Goal: Information Seeking & Learning: Learn about a topic

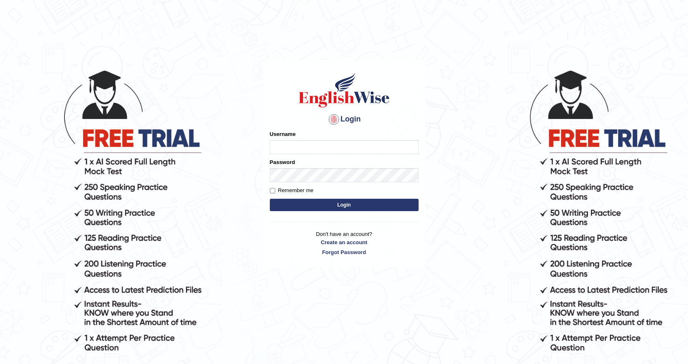
click at [319, 151] on input "Username" at bounding box center [344, 147] width 149 height 14
click at [287, 146] on input "Username" at bounding box center [344, 147] width 149 height 14
click at [292, 150] on input "Username" at bounding box center [344, 147] width 149 height 14
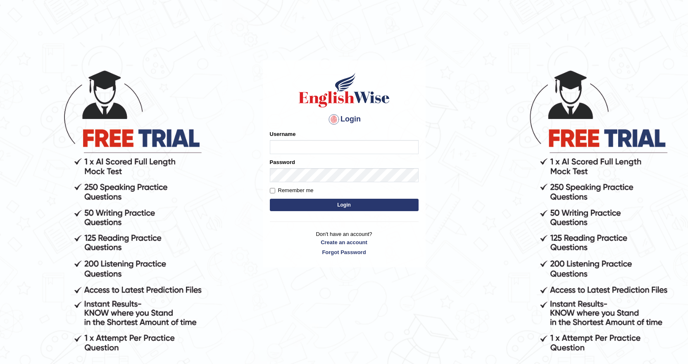
click at [292, 150] on input "Username" at bounding box center [344, 147] width 149 height 14
click at [304, 146] on input "Username" at bounding box center [344, 147] width 149 height 14
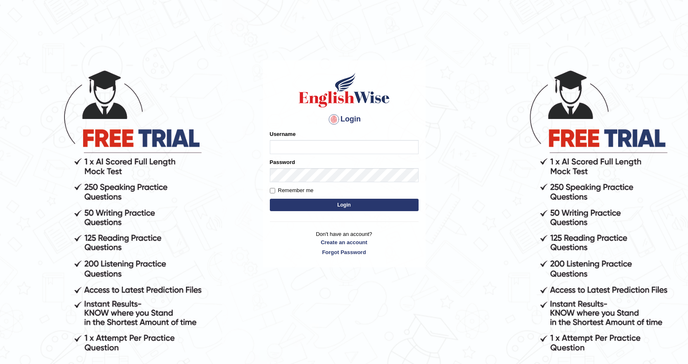
click at [304, 146] on input "Username" at bounding box center [344, 147] width 149 height 14
type input "laiba"
type input "k"
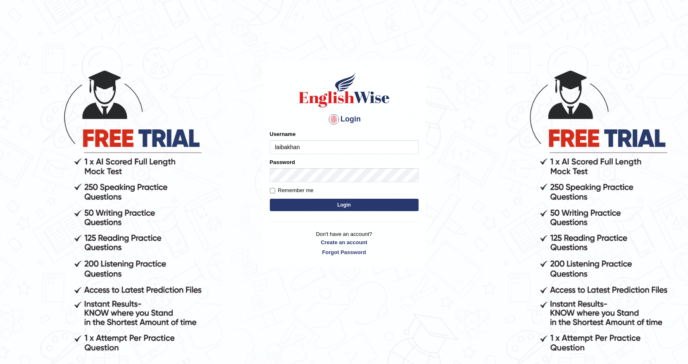
type input "laibakhan"
click at [346, 205] on button "Login" at bounding box center [344, 205] width 149 height 12
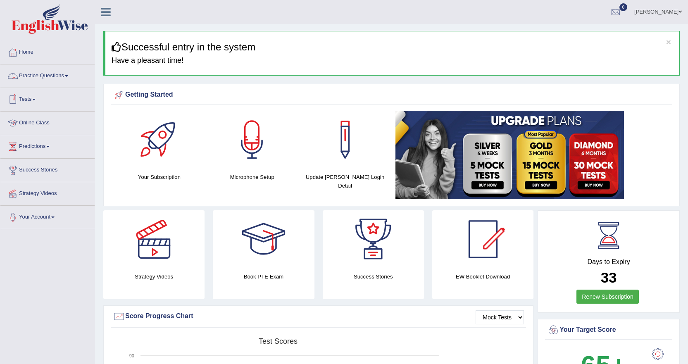
click at [64, 77] on link "Practice Questions" at bounding box center [47, 74] width 94 height 21
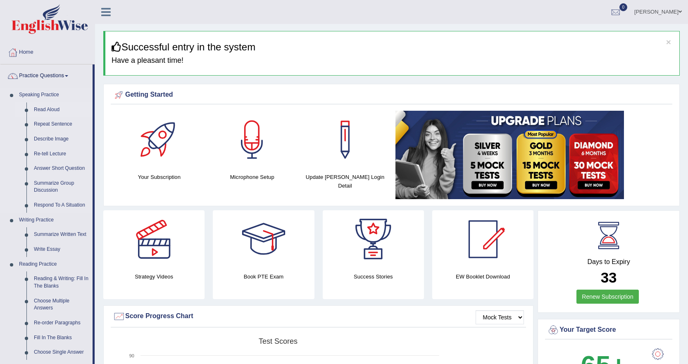
click at [46, 108] on link "Read Aloud" at bounding box center [61, 109] width 62 height 15
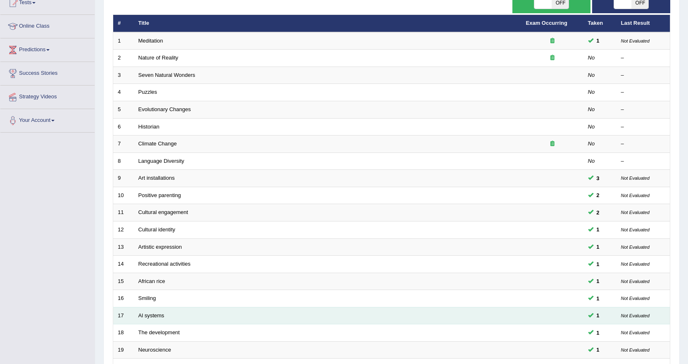
scroll to position [183, 0]
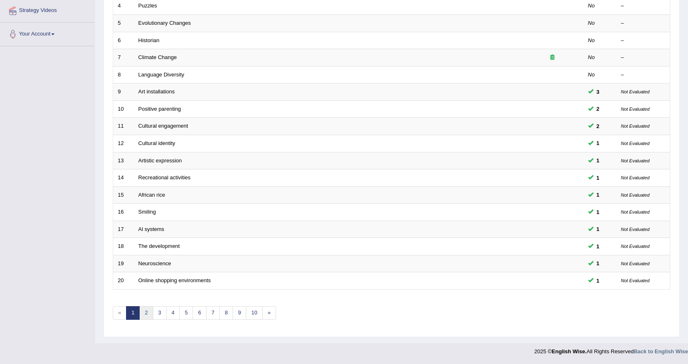
click at [144, 314] on link "2" at bounding box center [146, 313] width 14 height 14
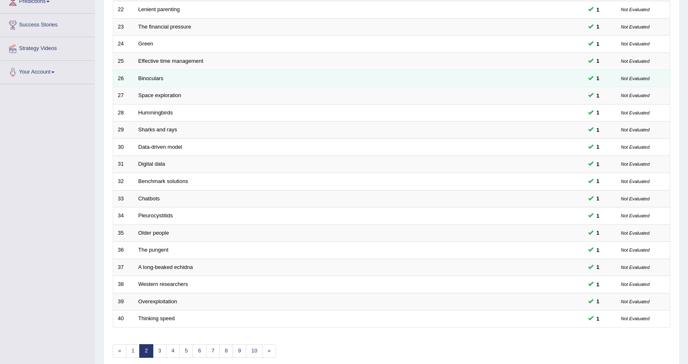
scroll to position [100, 0]
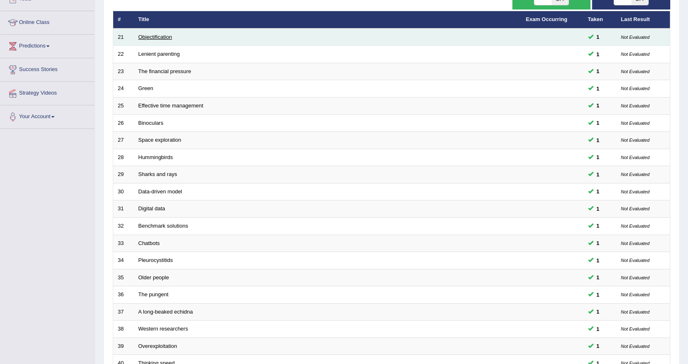
click at [150, 34] on link "Objectification" at bounding box center [155, 37] width 34 height 6
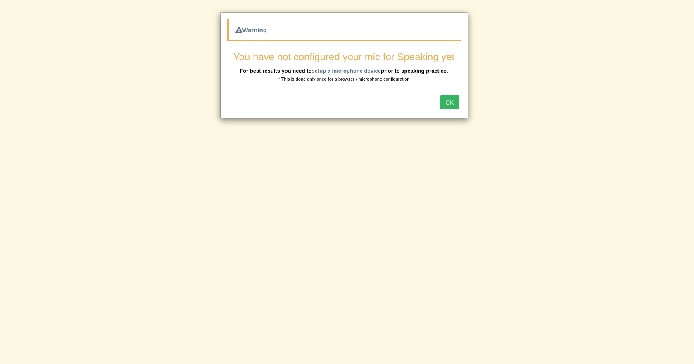
click at [449, 100] on button "OK" at bounding box center [449, 102] width 19 height 14
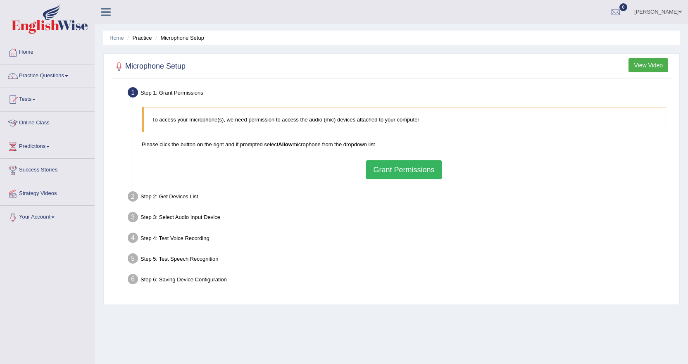
click at [405, 172] on button "Grant Permissions" at bounding box center [403, 169] width 75 height 19
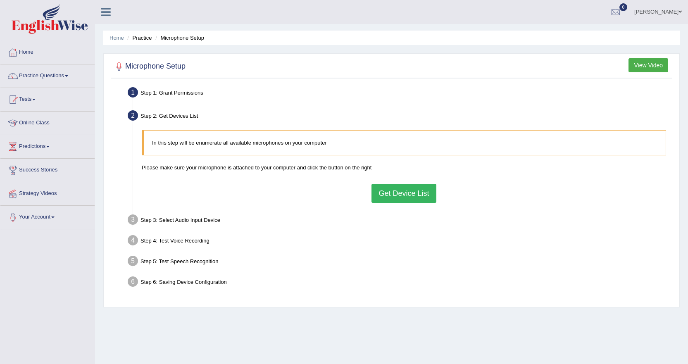
click at [388, 193] on button "Get Device List" at bounding box center [404, 193] width 64 height 19
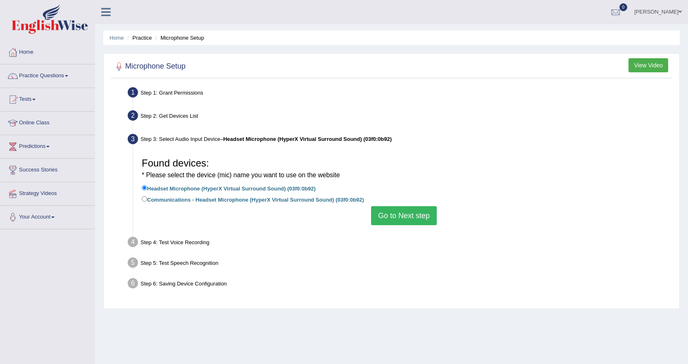
click at [403, 213] on button "Go to Next step" at bounding box center [404, 215] width 66 height 19
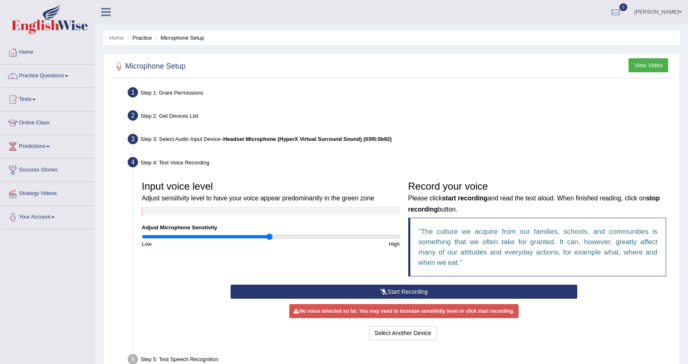
click at [646, 62] on button "View Video" at bounding box center [649, 65] width 40 height 14
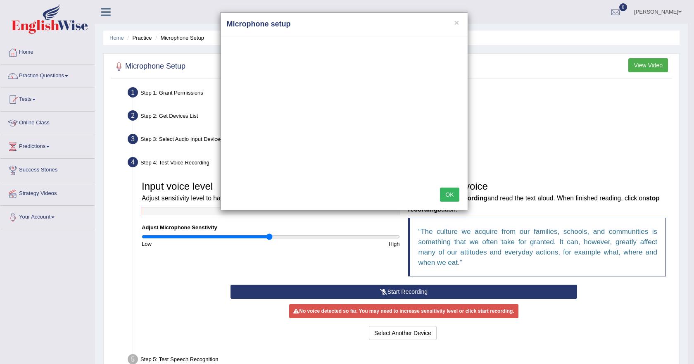
click at [450, 191] on button "OK" at bounding box center [449, 195] width 19 height 14
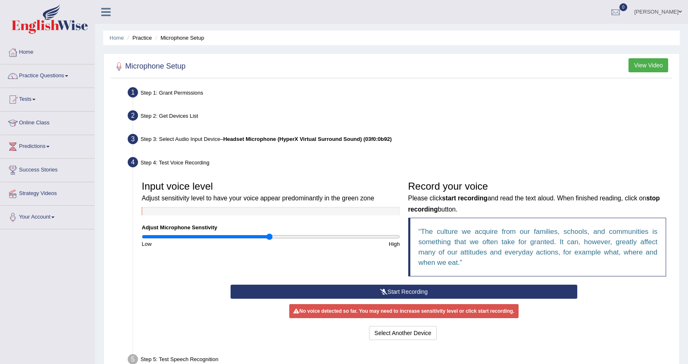
click at [412, 292] on button "Start Recording" at bounding box center [404, 292] width 347 height 14
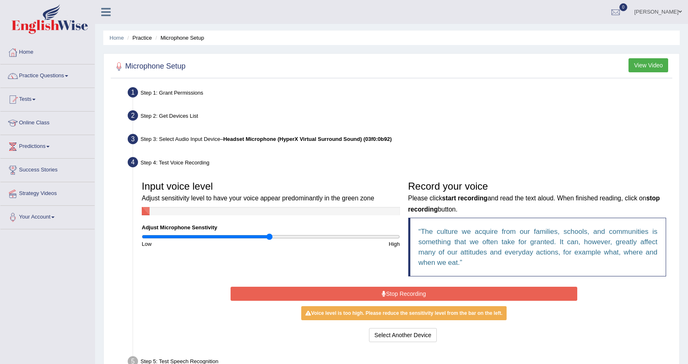
click at [409, 293] on button "Stop Recording" at bounding box center [404, 294] width 347 height 14
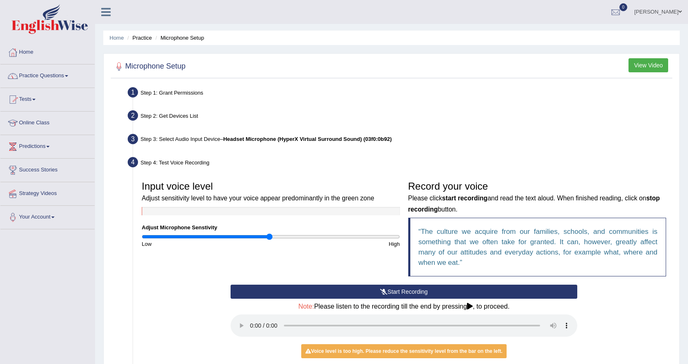
click at [66, 74] on link "Practice Questions" at bounding box center [47, 74] width 94 height 21
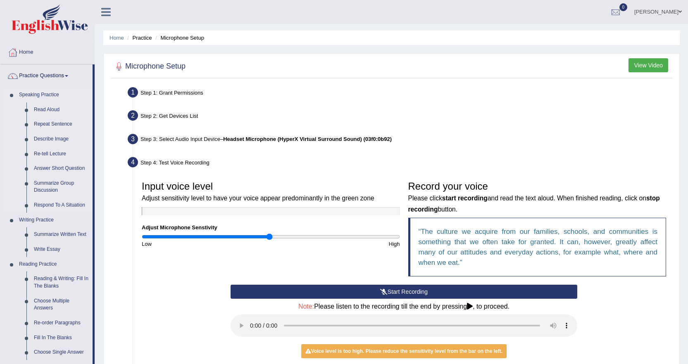
click at [52, 109] on link "Read Aloud" at bounding box center [61, 109] width 62 height 15
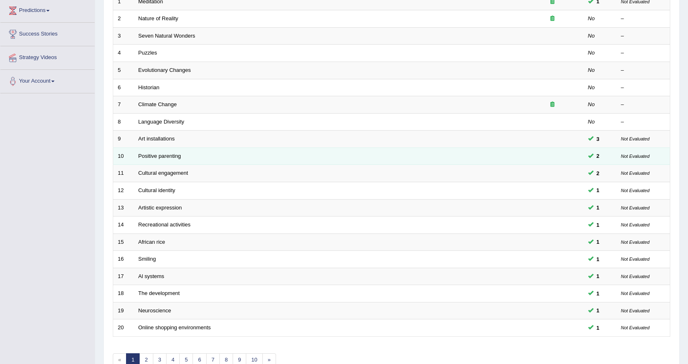
scroll to position [183, 0]
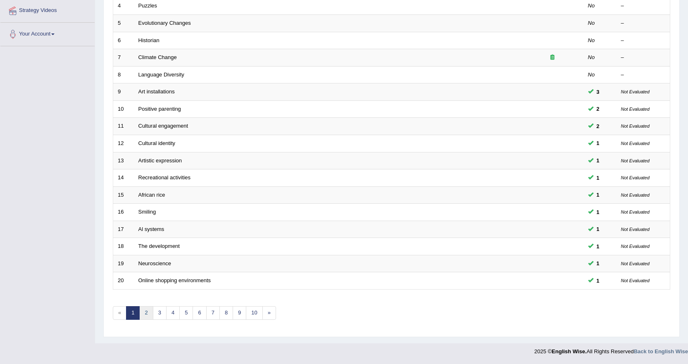
click at [143, 312] on link "2" at bounding box center [146, 313] width 14 height 14
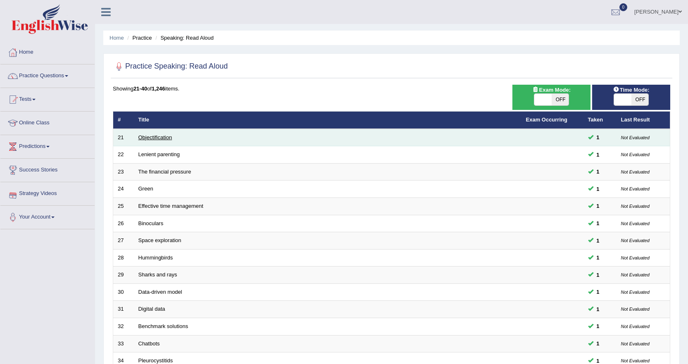
click at [147, 137] on link "Objectification" at bounding box center [155, 137] width 34 height 6
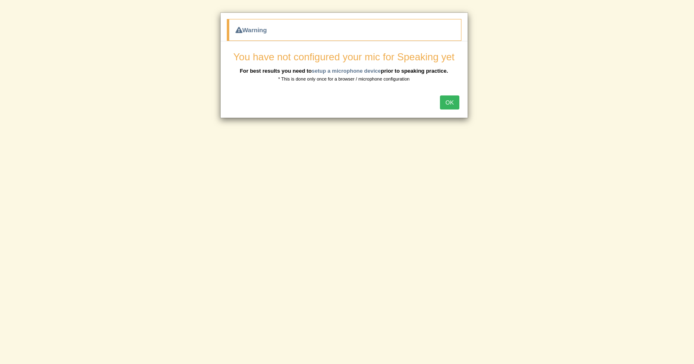
click at [445, 98] on button "OK" at bounding box center [449, 102] width 19 height 14
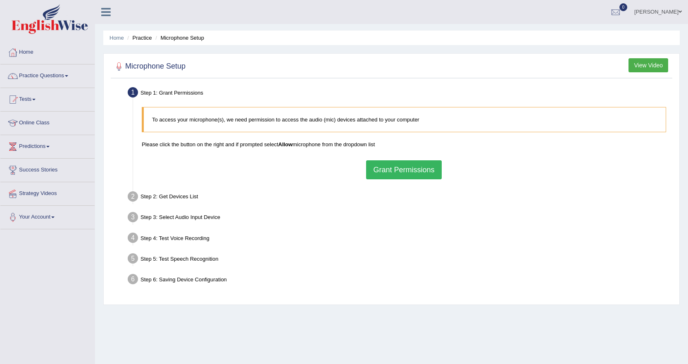
click at [394, 168] on button "Grant Permissions" at bounding box center [403, 169] width 75 height 19
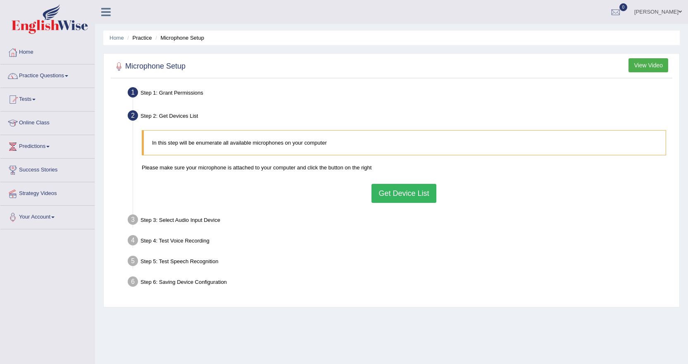
click at [394, 192] on button "Get Device List" at bounding box center [404, 193] width 64 height 19
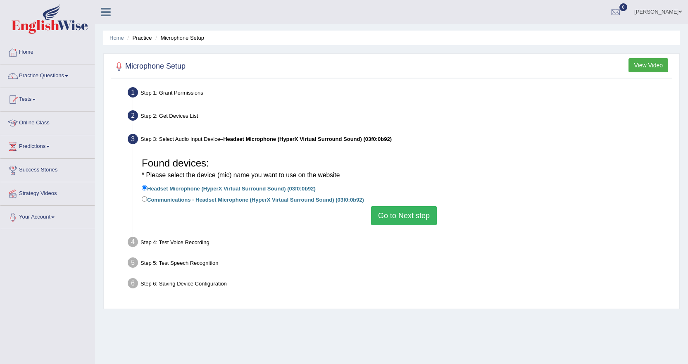
click at [184, 199] on label "Communications - Headset Microphone (HyperX Virtual Surround Sound) (03f0:0b92)" at bounding box center [253, 199] width 222 height 9
click at [147, 199] on input "Communications - Headset Microphone (HyperX Virtual Surround Sound) (03f0:0b92)" at bounding box center [144, 198] width 5 height 5
radio input "true"
click at [398, 215] on button "Go to Next step" at bounding box center [404, 215] width 66 height 19
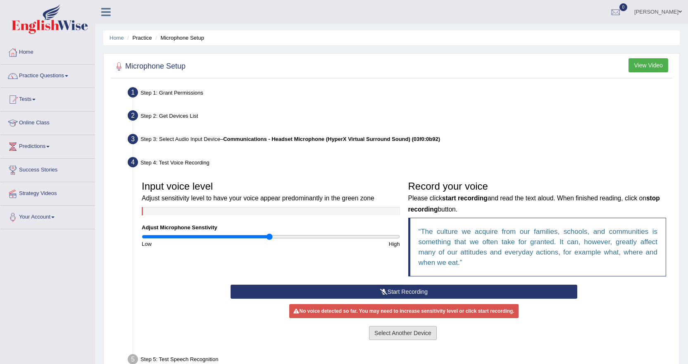
click at [395, 330] on button "Select Another Device" at bounding box center [403, 333] width 68 height 14
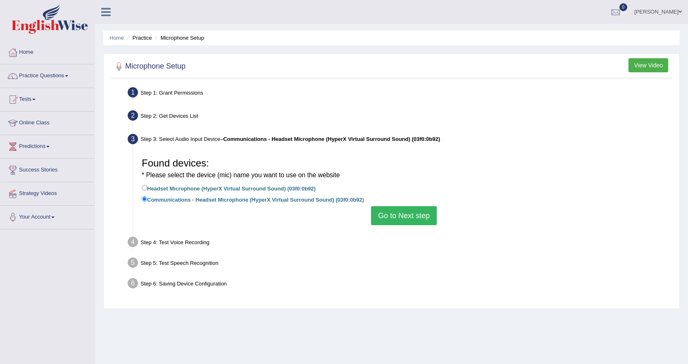
click at [418, 216] on button "Go to Next step" at bounding box center [404, 215] width 66 height 19
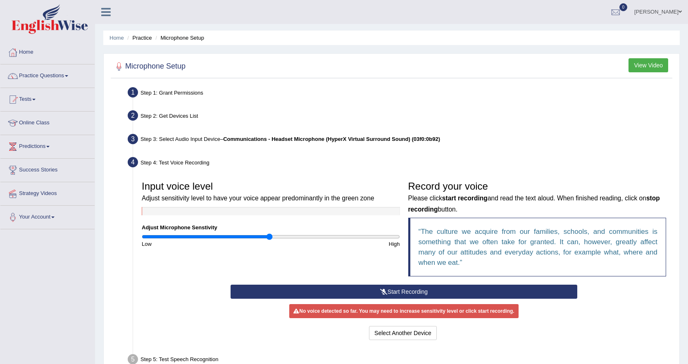
click at [379, 289] on button "Start Recording" at bounding box center [404, 292] width 347 height 14
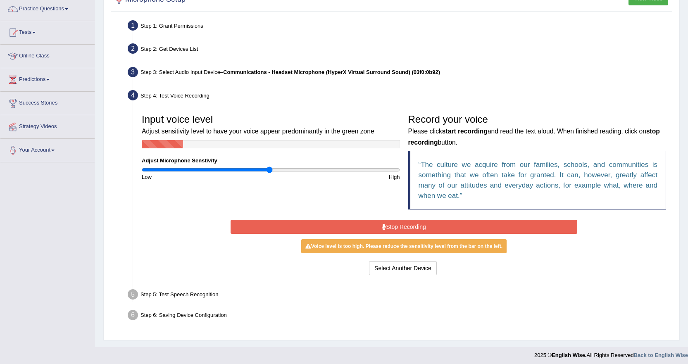
scroll to position [71, 0]
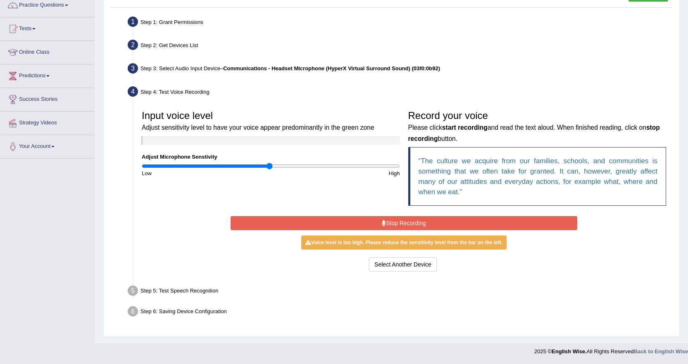
click at [364, 220] on button "Stop Recording" at bounding box center [404, 223] width 347 height 14
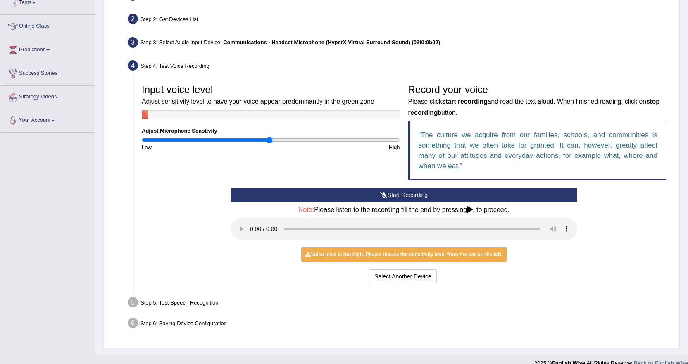
scroll to position [0, 0]
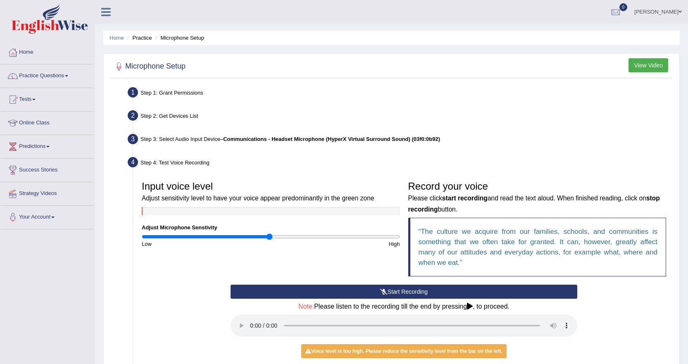
click at [642, 60] on button "View Video" at bounding box center [649, 65] width 40 height 14
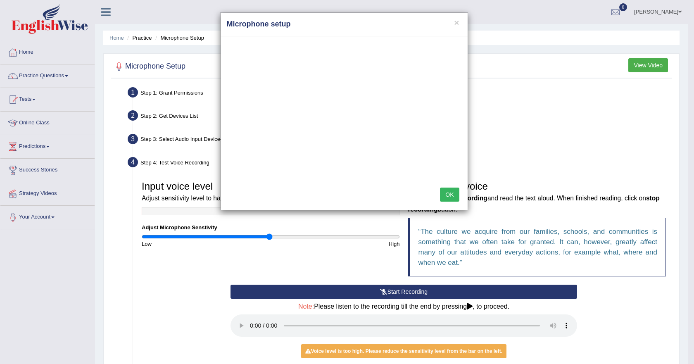
click at [644, 62] on div "× Microphone setup OK" at bounding box center [347, 182] width 694 height 364
click at [451, 192] on button "OK" at bounding box center [449, 195] width 19 height 14
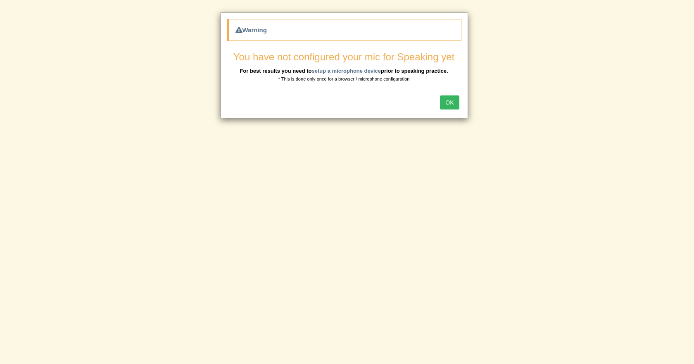
click at [455, 97] on button "OK" at bounding box center [449, 102] width 19 height 14
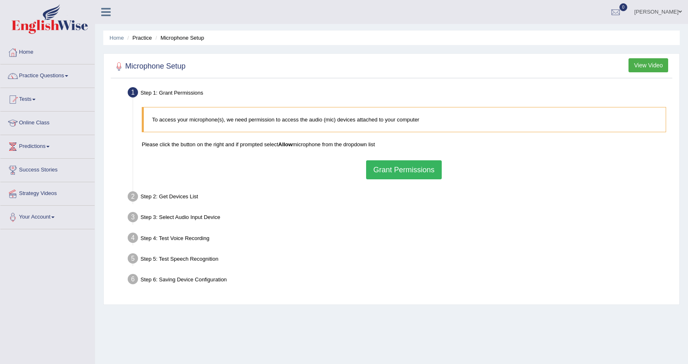
click at [386, 169] on button "Grant Permissions" at bounding box center [403, 169] width 75 height 19
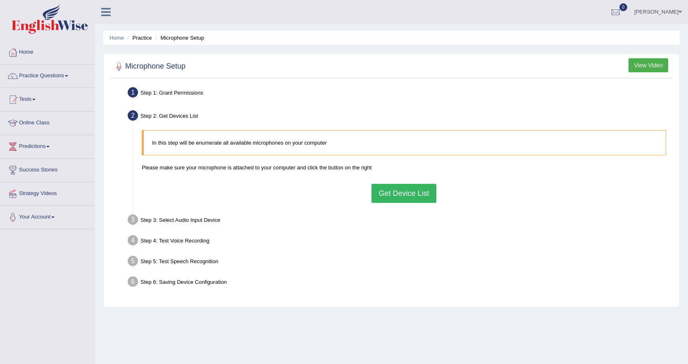
click at [398, 192] on button "Get Device List" at bounding box center [404, 193] width 64 height 19
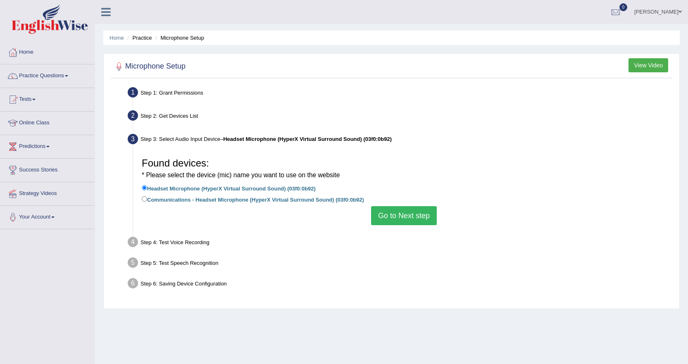
click at [406, 217] on button "Go to Next step" at bounding box center [404, 215] width 66 height 19
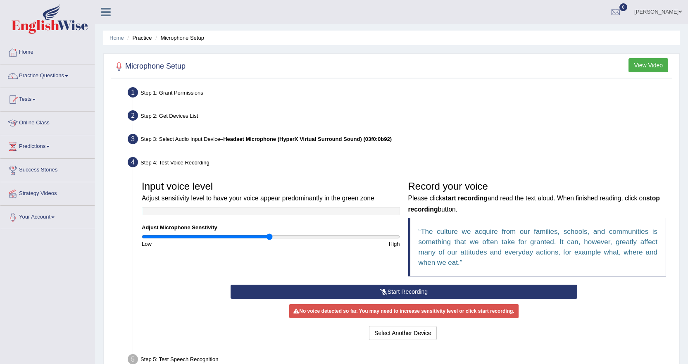
click at [380, 291] on icon at bounding box center [383, 292] width 7 height 6
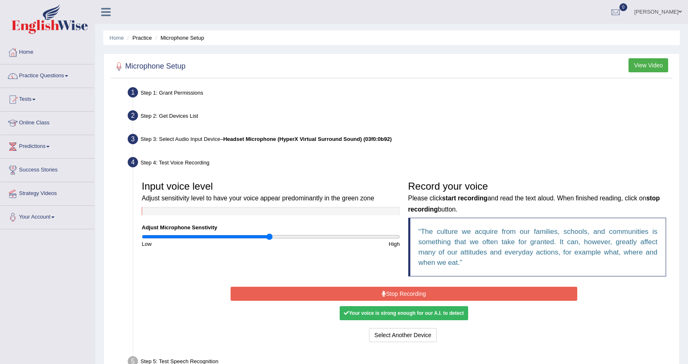
click at [377, 315] on div "Your voice is strong enough for our A.I. to detect" at bounding box center [404, 313] width 128 height 14
click at [428, 291] on button "Stop Recording" at bounding box center [404, 294] width 347 height 14
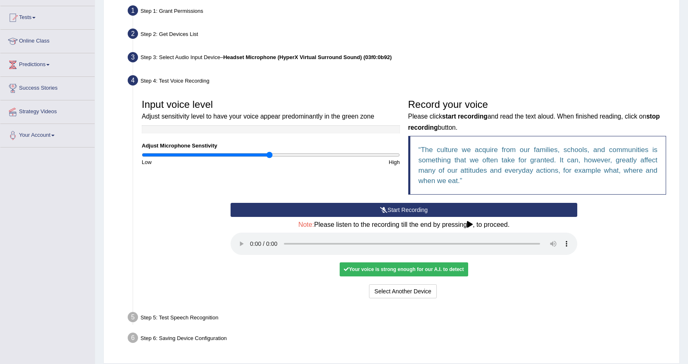
scroll to position [67, 0]
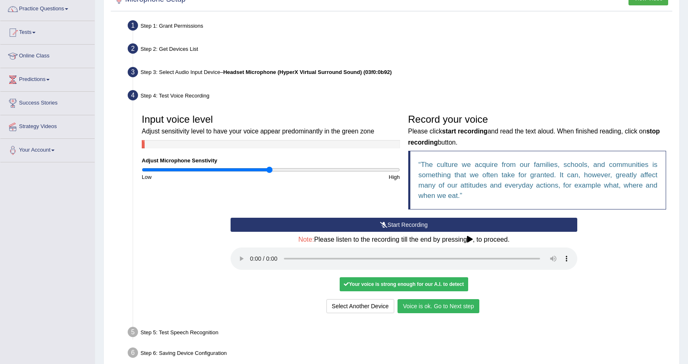
click at [443, 304] on button "Voice is ok. Go to Next step" at bounding box center [439, 306] width 82 height 14
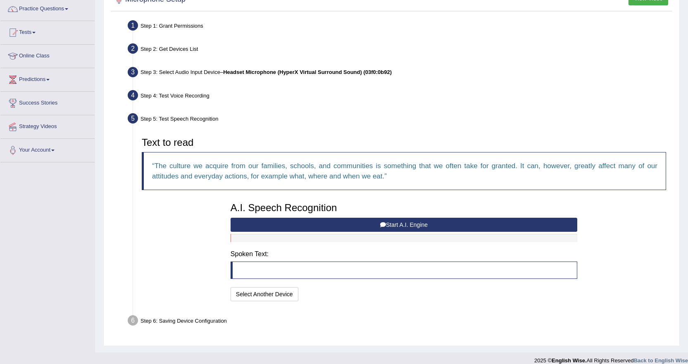
click at [358, 224] on button "Start A.I. Engine" at bounding box center [404, 225] width 347 height 14
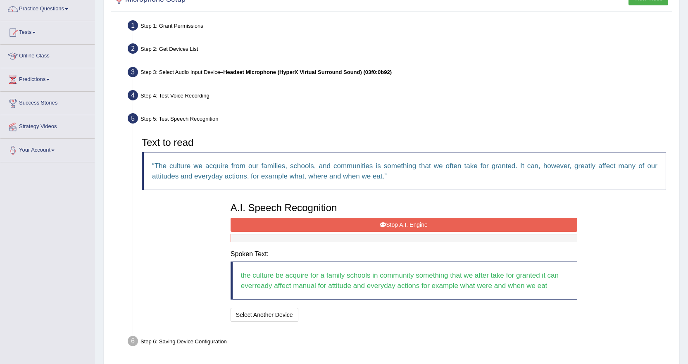
click at [290, 220] on button "Stop A.I. Engine" at bounding box center [404, 225] width 347 height 14
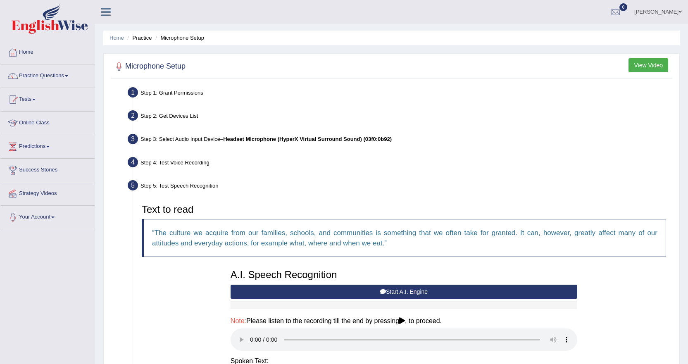
scroll to position [137, 0]
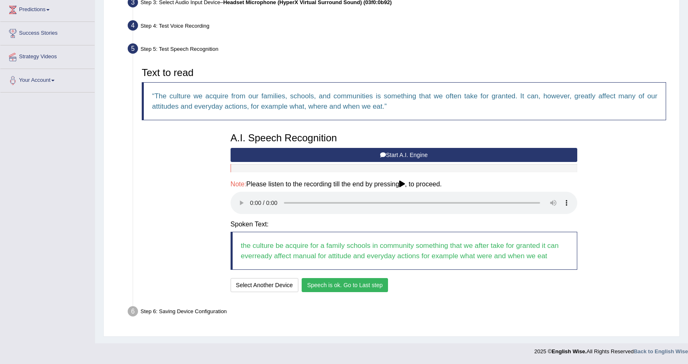
click at [362, 286] on button "Speech is ok. Go to Last step" at bounding box center [345, 285] width 86 height 14
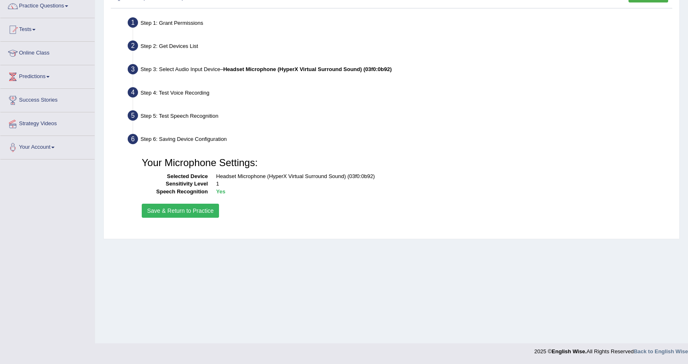
click at [201, 208] on button "Save & Return to Practice" at bounding box center [180, 211] width 77 height 14
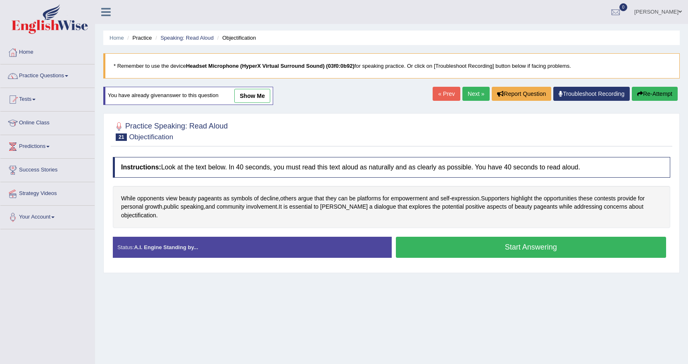
click at [465, 238] on button "Start Answering" at bounding box center [531, 247] width 271 height 21
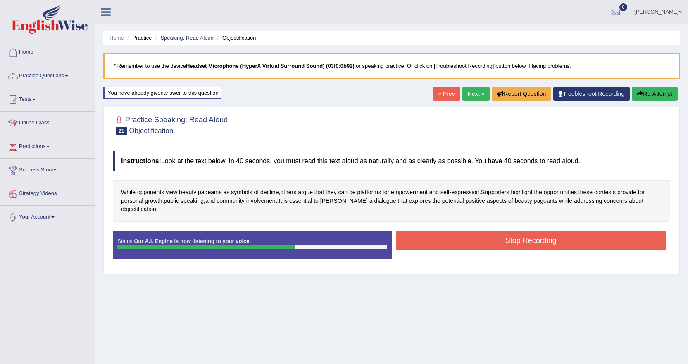
click at [447, 231] on button "Stop Recording" at bounding box center [531, 240] width 271 height 19
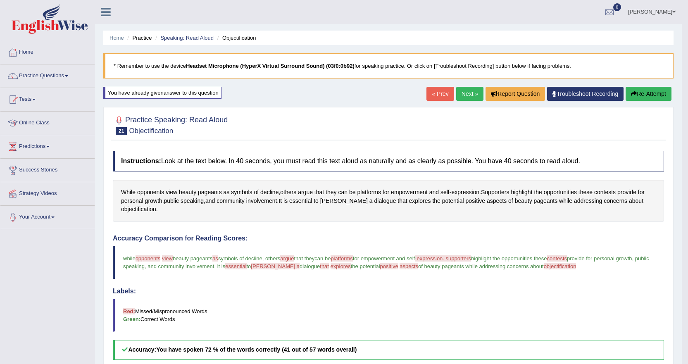
click at [462, 94] on link "Next »" at bounding box center [469, 94] width 27 height 14
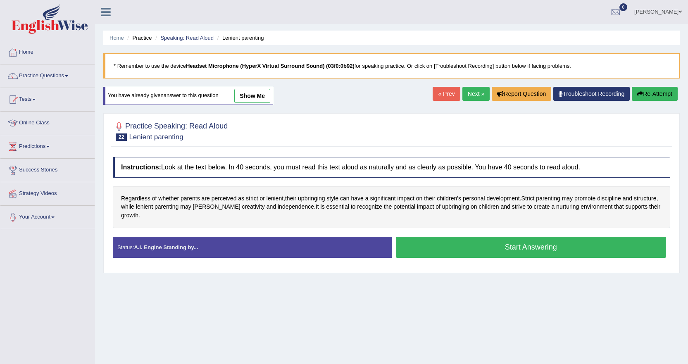
click at [421, 241] on button "Start Answering" at bounding box center [531, 247] width 271 height 21
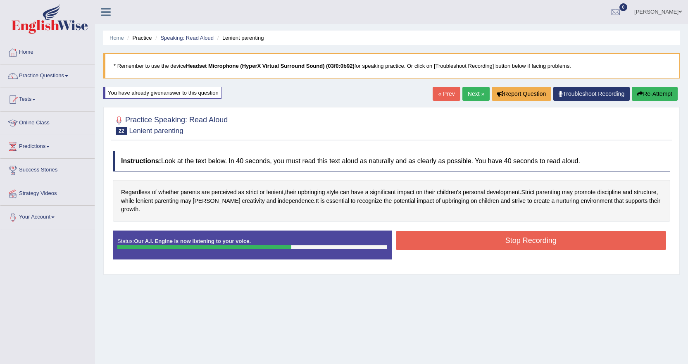
click at [433, 231] on button "Stop Recording" at bounding box center [531, 240] width 271 height 19
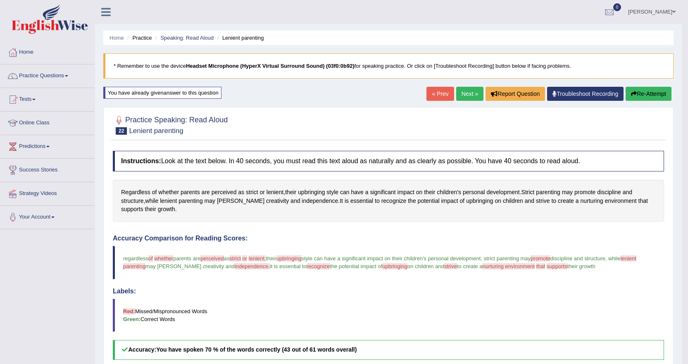
click at [463, 91] on link "Next »" at bounding box center [469, 94] width 27 height 14
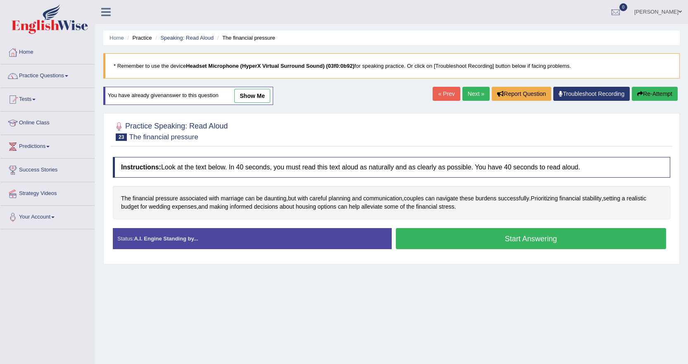
click at [451, 233] on button "Start Answering" at bounding box center [531, 238] width 271 height 21
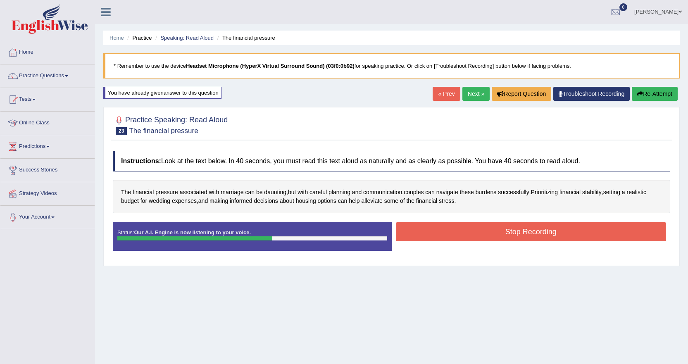
click at [444, 233] on button "Stop Recording" at bounding box center [531, 231] width 271 height 19
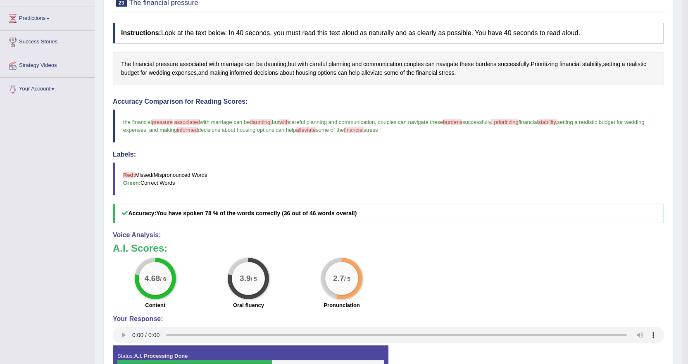
scroll to position [57, 0]
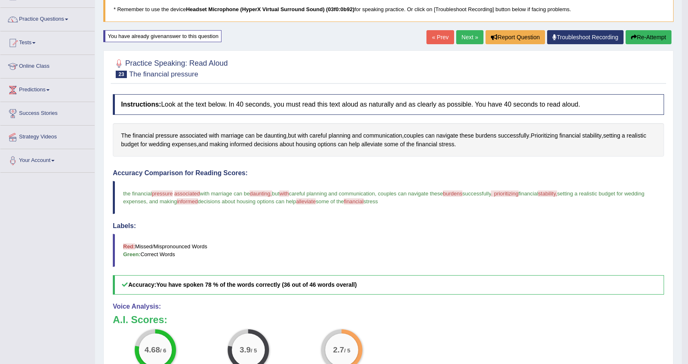
click at [467, 32] on link "Next »" at bounding box center [469, 37] width 27 height 14
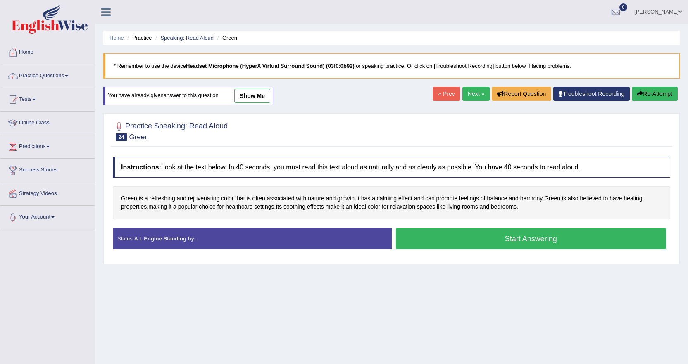
click at [417, 233] on button "Start Answering" at bounding box center [531, 238] width 271 height 21
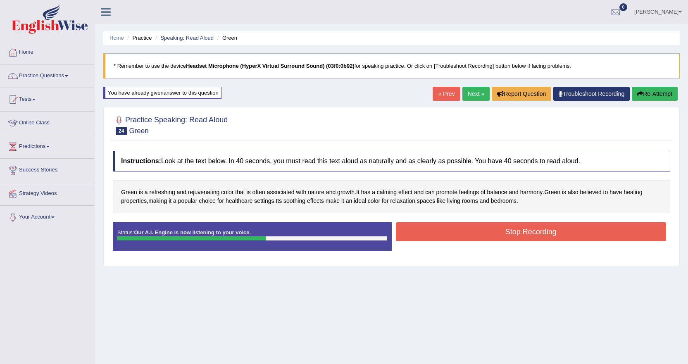
click at [416, 234] on button "Stop Recording" at bounding box center [531, 231] width 271 height 19
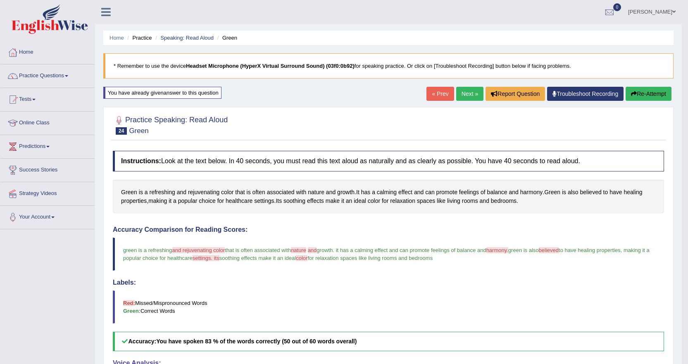
click at [465, 92] on link "Next »" at bounding box center [469, 94] width 27 height 14
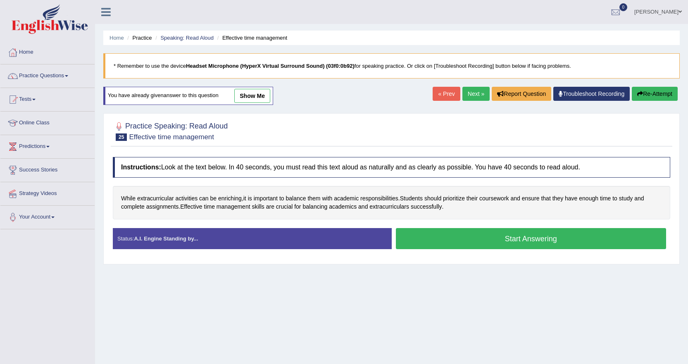
click at [466, 241] on button "Start Answering" at bounding box center [531, 238] width 271 height 21
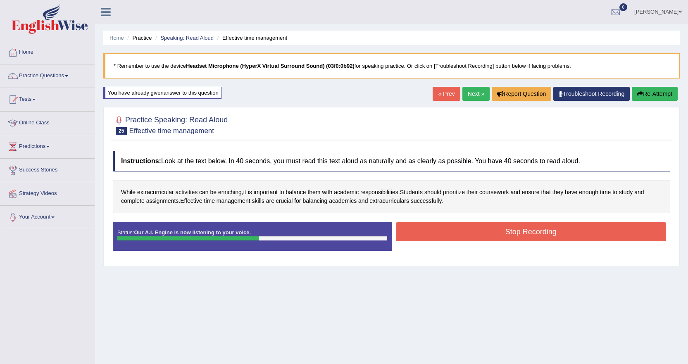
click at [461, 226] on button "Stop Recording" at bounding box center [531, 231] width 271 height 19
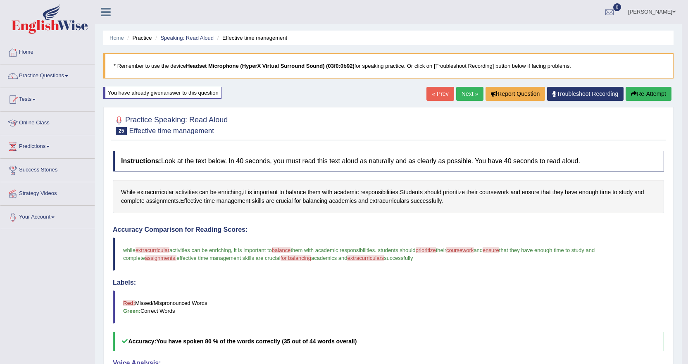
click at [459, 97] on link "Next »" at bounding box center [469, 94] width 27 height 14
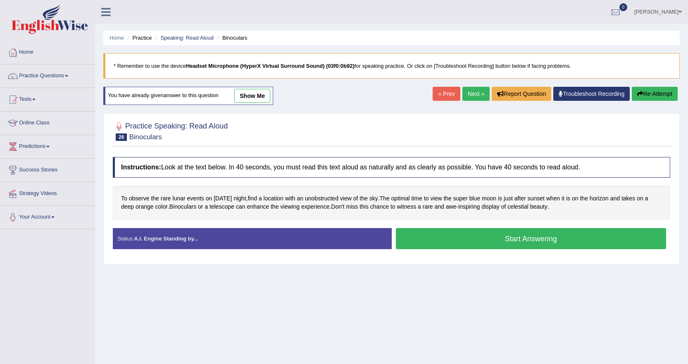
click at [434, 236] on button "Start Answering" at bounding box center [531, 238] width 271 height 21
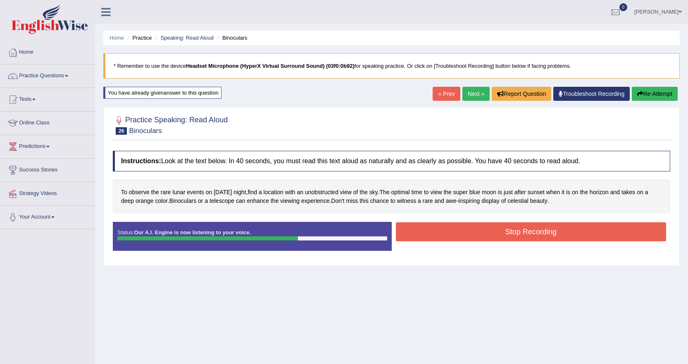
click at [449, 234] on button "Stop Recording" at bounding box center [531, 231] width 271 height 19
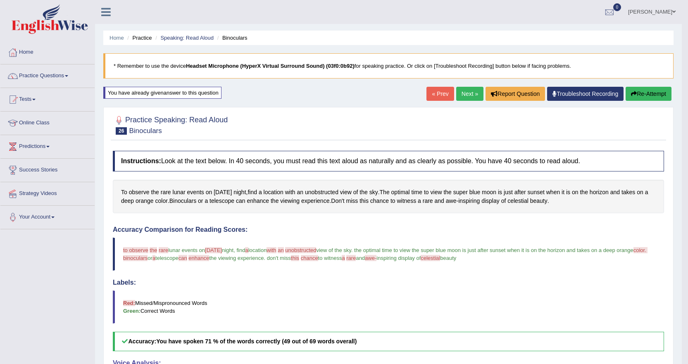
click at [467, 95] on link "Next »" at bounding box center [469, 94] width 27 height 14
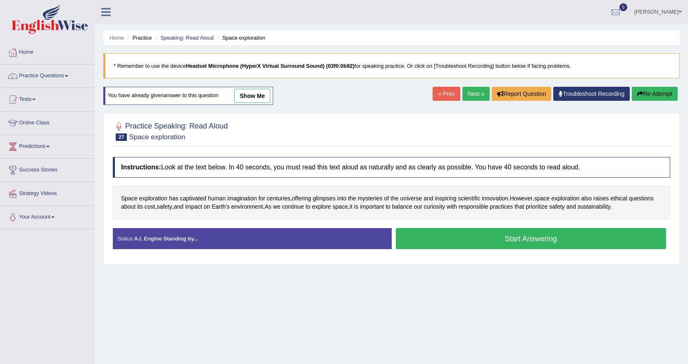
click at [414, 239] on button "Start Answering" at bounding box center [531, 238] width 271 height 21
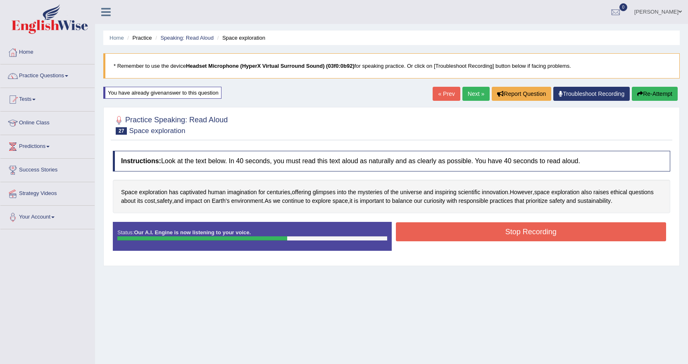
click at [450, 232] on button "Stop Recording" at bounding box center [531, 231] width 271 height 19
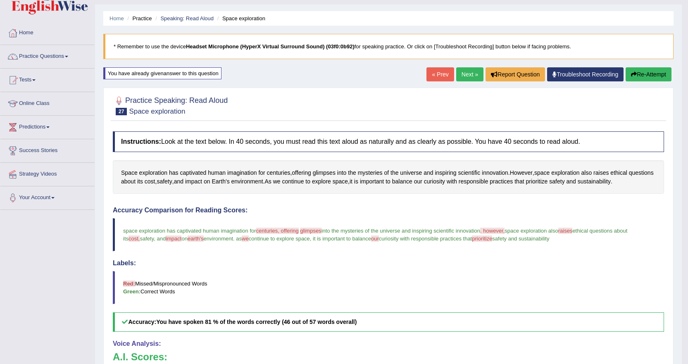
scroll to position [15, 0]
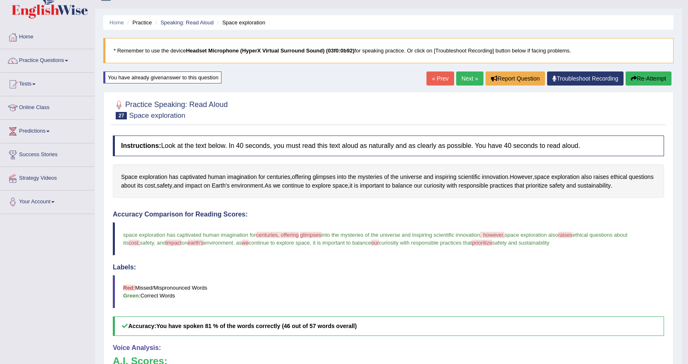
click at [465, 77] on link "Next »" at bounding box center [469, 78] width 27 height 14
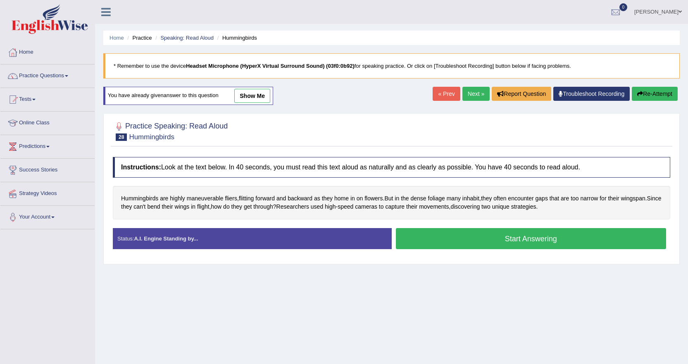
click at [488, 237] on button "Start Answering" at bounding box center [531, 238] width 271 height 21
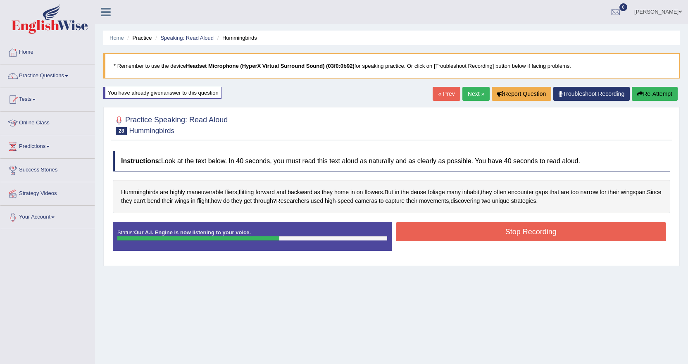
click at [493, 232] on button "Stop Recording" at bounding box center [531, 231] width 271 height 19
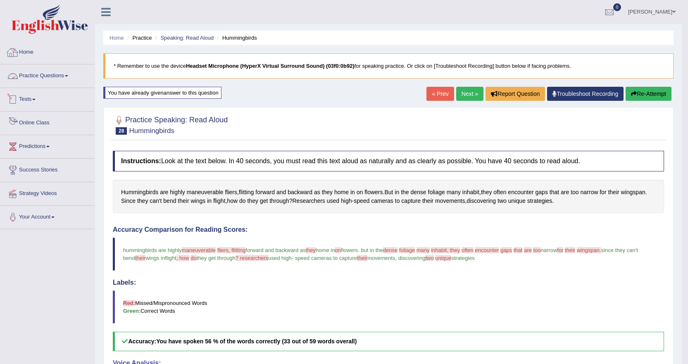
click at [57, 73] on link "Practice Questions" at bounding box center [47, 74] width 94 height 21
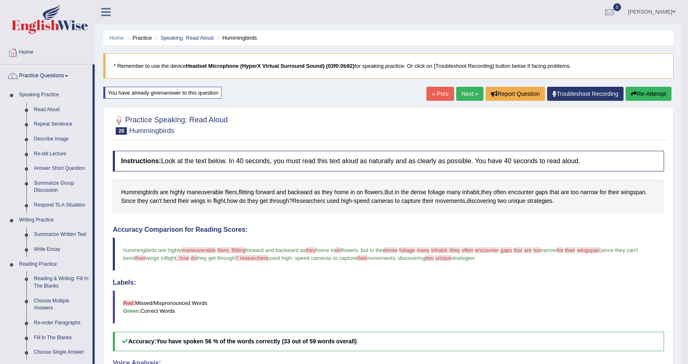
click at [50, 121] on link "Repeat Sentence" at bounding box center [61, 124] width 62 height 15
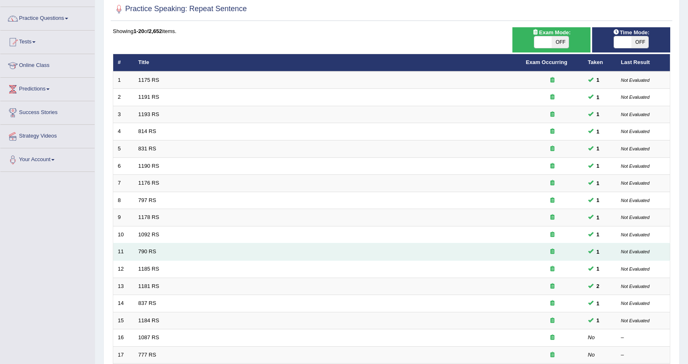
scroll to position [183, 0]
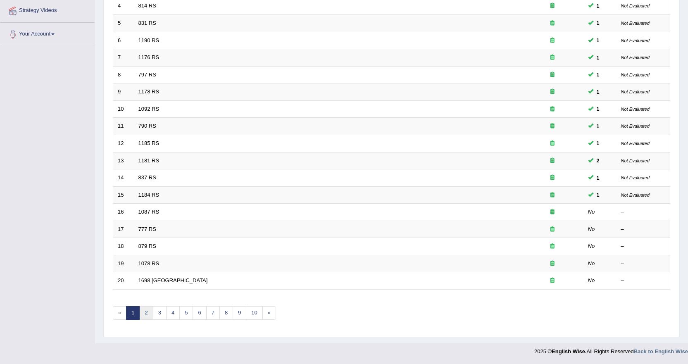
click at [144, 313] on link "2" at bounding box center [146, 313] width 14 height 14
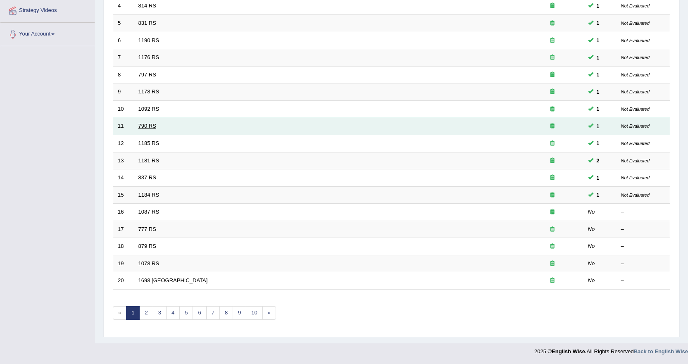
click at [147, 127] on link "790 RS" at bounding box center [147, 126] width 18 height 6
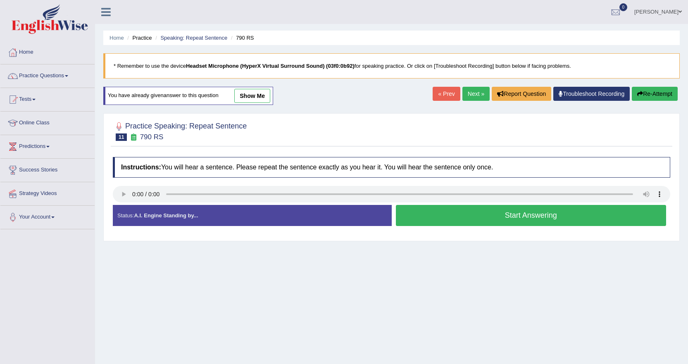
click at [262, 98] on link "show me" at bounding box center [252, 96] width 36 height 14
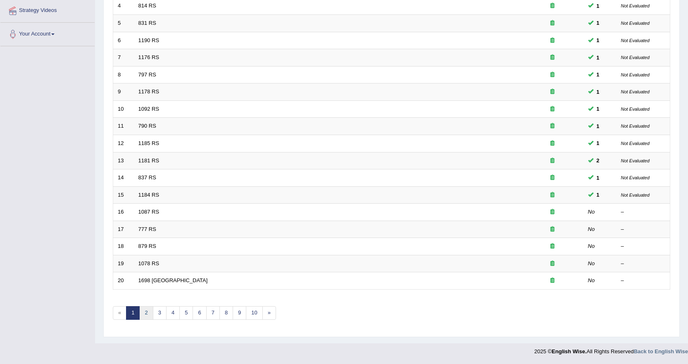
click at [145, 313] on link "2" at bounding box center [146, 313] width 14 height 14
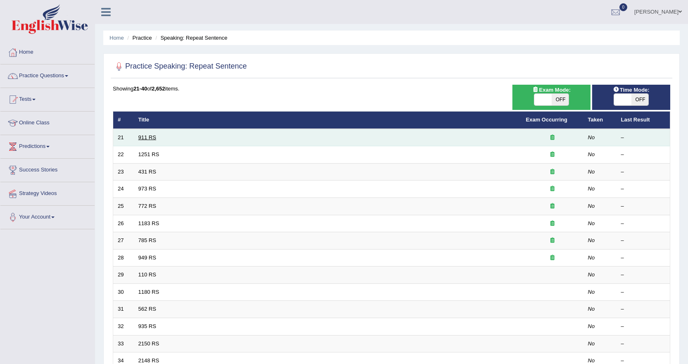
click at [140, 135] on link "911 RS" at bounding box center [147, 137] width 18 height 6
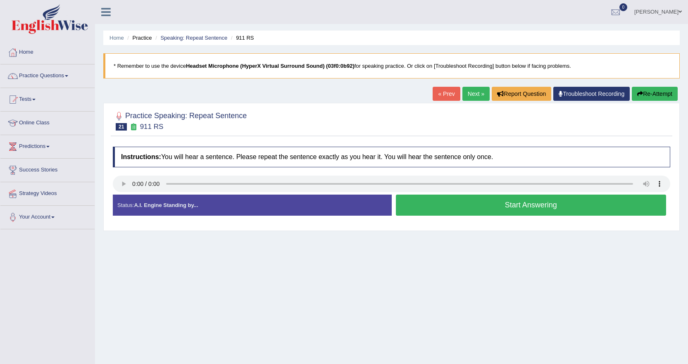
click at [430, 204] on button "Start Answering" at bounding box center [531, 205] width 271 height 21
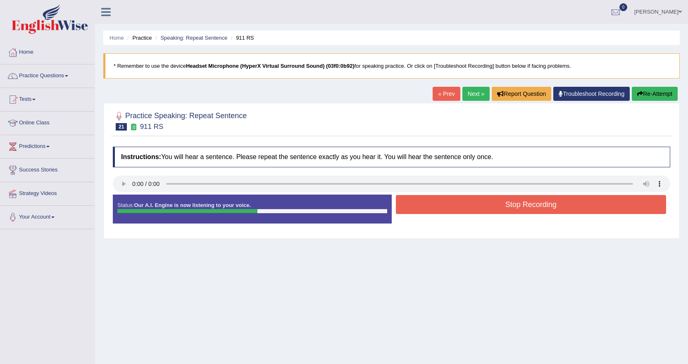
click at [438, 204] on button "Stop Recording" at bounding box center [531, 204] width 271 height 19
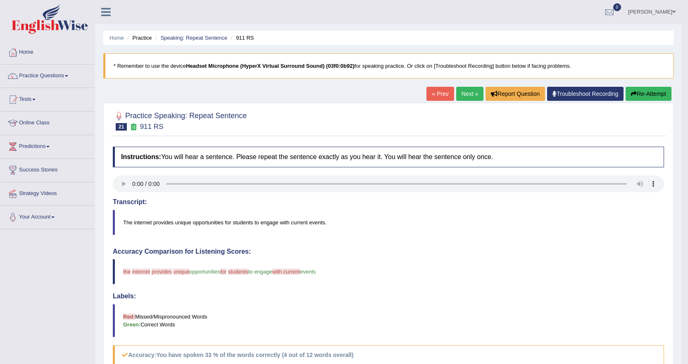
click at [466, 94] on link "Next »" at bounding box center [469, 94] width 27 height 14
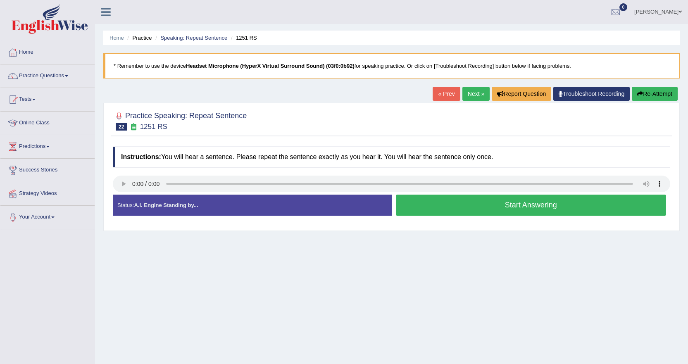
click at [440, 206] on button "Start Answering" at bounding box center [531, 205] width 271 height 21
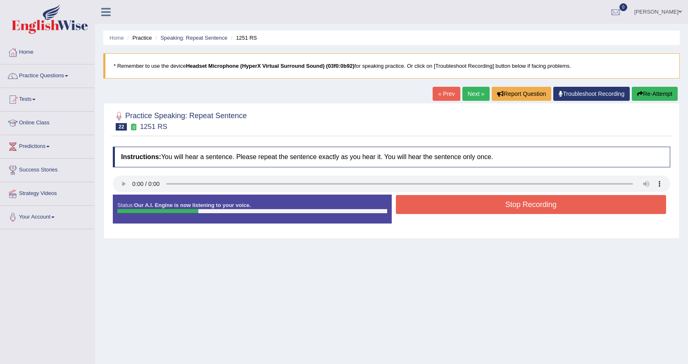
click at [463, 203] on button "Stop Recording" at bounding box center [531, 204] width 271 height 19
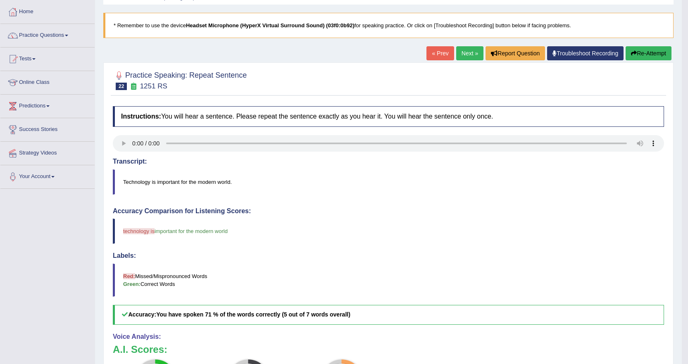
scroll to position [41, 0]
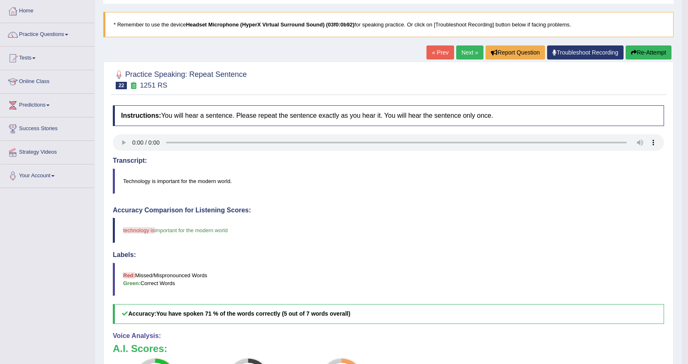
click at [638, 51] on button "Re-Attempt" at bounding box center [649, 52] width 46 height 14
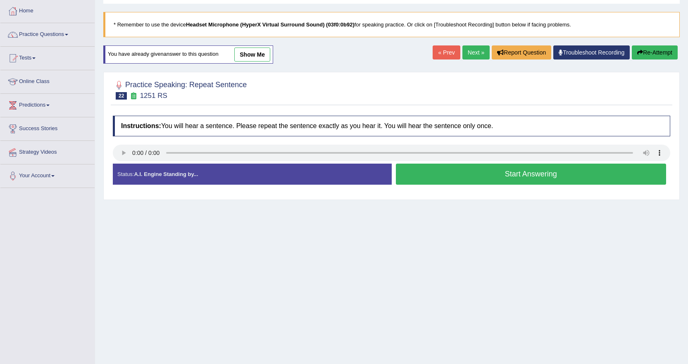
click at [425, 170] on button "Start Answering" at bounding box center [531, 174] width 271 height 21
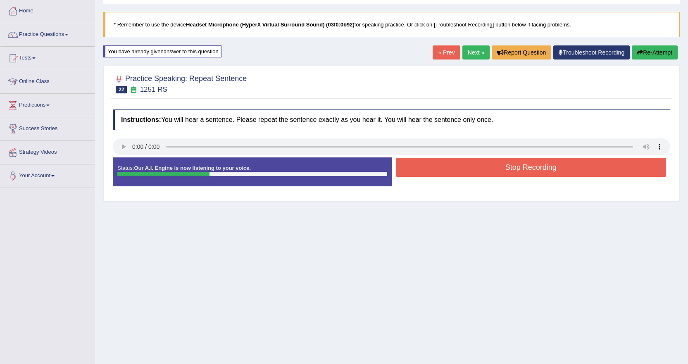
click at [473, 166] on button "Stop Recording" at bounding box center [531, 167] width 271 height 19
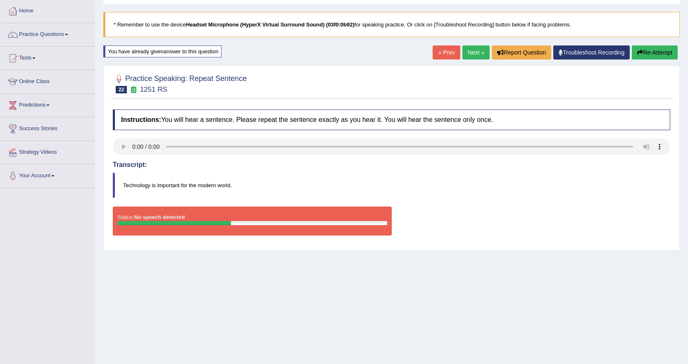
click at [657, 51] on button "Re-Attempt" at bounding box center [655, 52] width 46 height 14
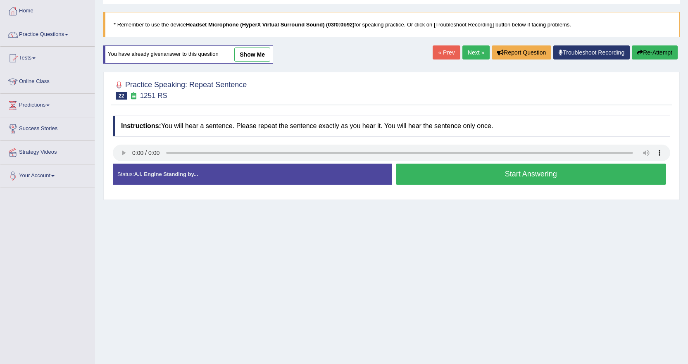
click at [440, 167] on button "Start Answering" at bounding box center [531, 174] width 271 height 21
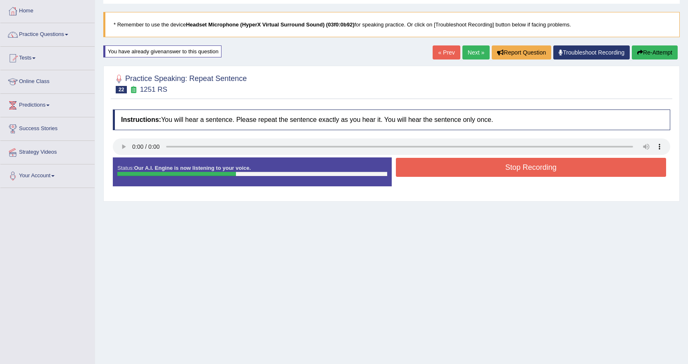
click at [491, 171] on button "Stop Recording" at bounding box center [531, 167] width 271 height 19
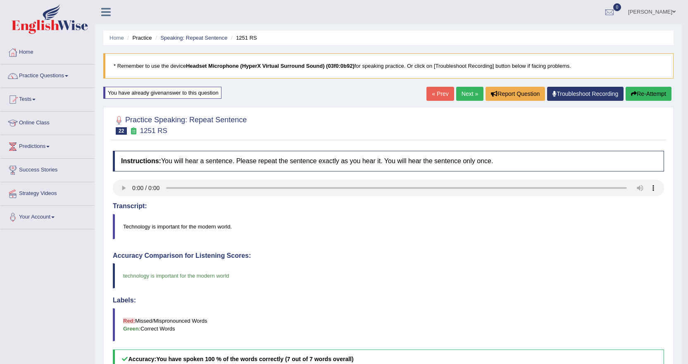
click at [457, 93] on link "Next »" at bounding box center [469, 94] width 27 height 14
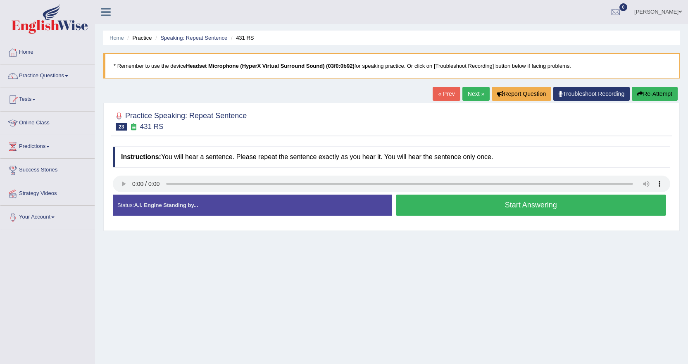
click at [477, 204] on button "Start Answering" at bounding box center [531, 205] width 271 height 21
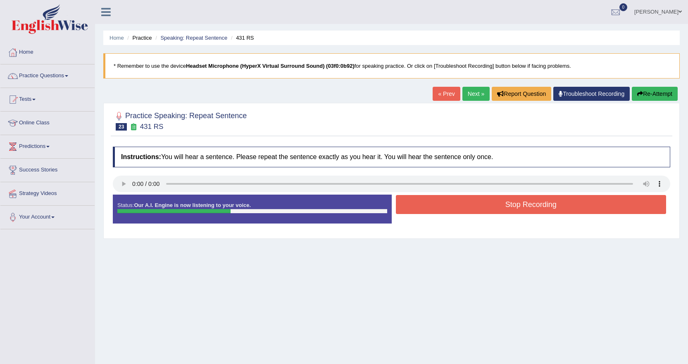
click at [470, 199] on button "Stop Recording" at bounding box center [531, 204] width 271 height 19
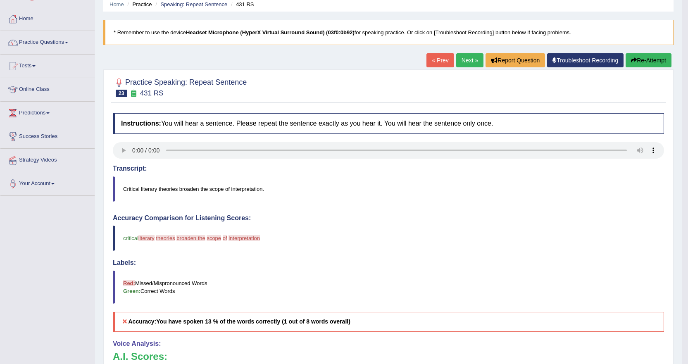
scroll to position [29, 0]
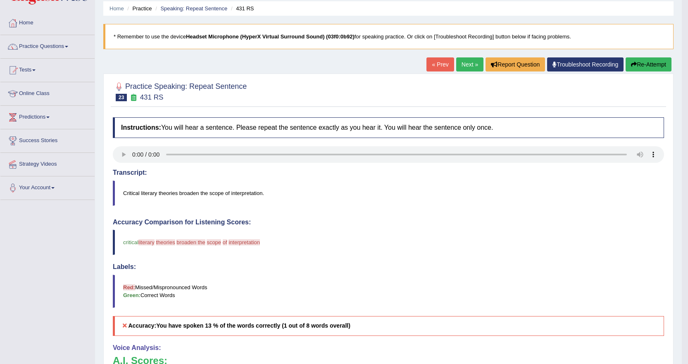
click at [644, 60] on button "Re-Attempt" at bounding box center [649, 64] width 46 height 14
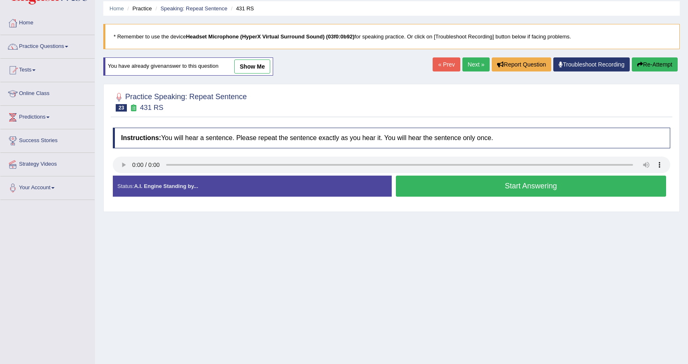
click at [435, 186] on button "Start Answering" at bounding box center [531, 186] width 271 height 21
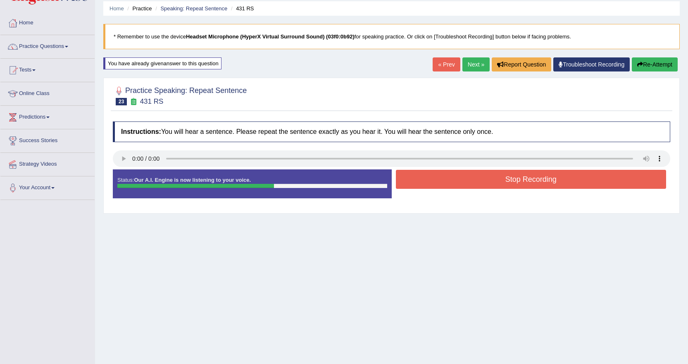
click at [442, 183] on button "Stop Recording" at bounding box center [531, 179] width 271 height 19
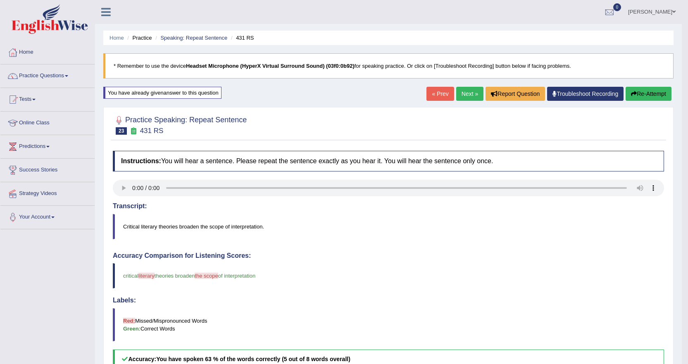
click at [640, 87] on button "Re-Attempt" at bounding box center [649, 94] width 46 height 14
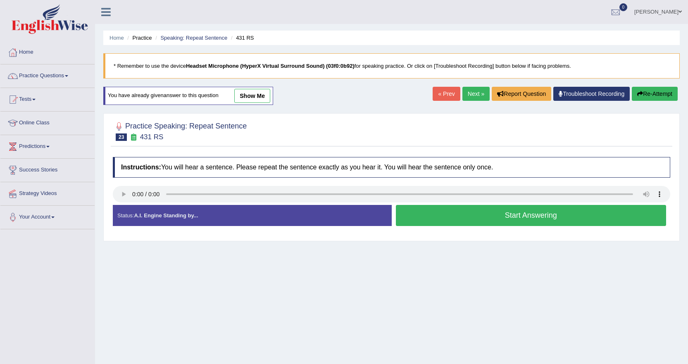
click at [441, 217] on button "Start Answering" at bounding box center [531, 215] width 271 height 21
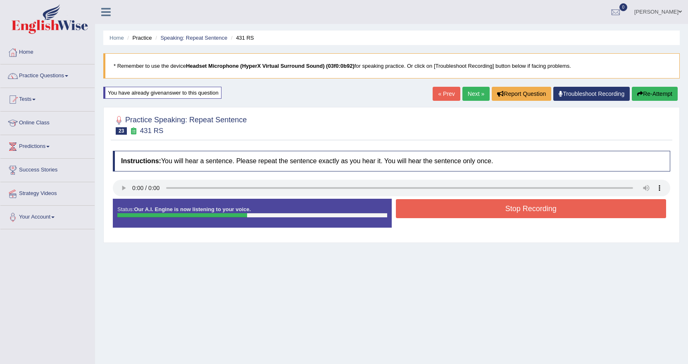
click at [441, 209] on button "Stop Recording" at bounding box center [531, 208] width 271 height 19
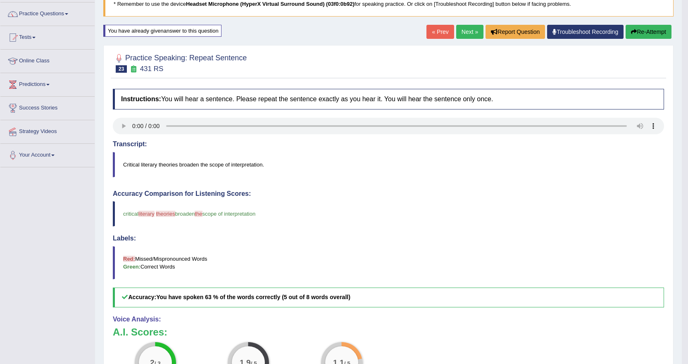
scroll to position [83, 0]
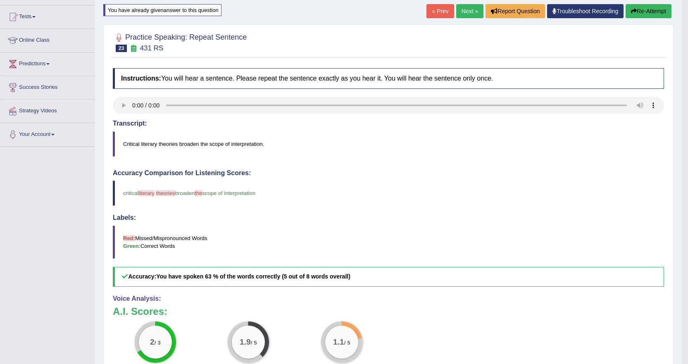
click at [657, 11] on button "Re-Attempt" at bounding box center [649, 11] width 46 height 14
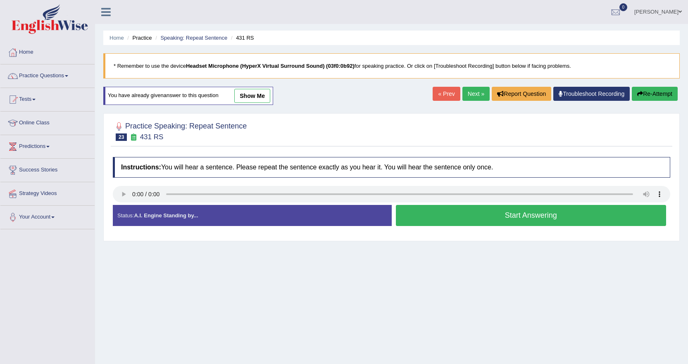
scroll to position [70, 0]
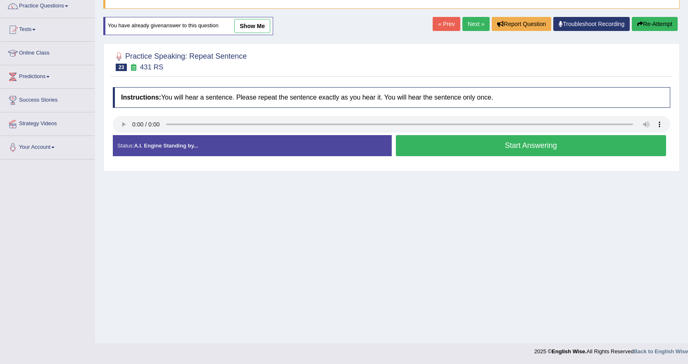
click at [439, 145] on button "Start Answering" at bounding box center [531, 145] width 271 height 21
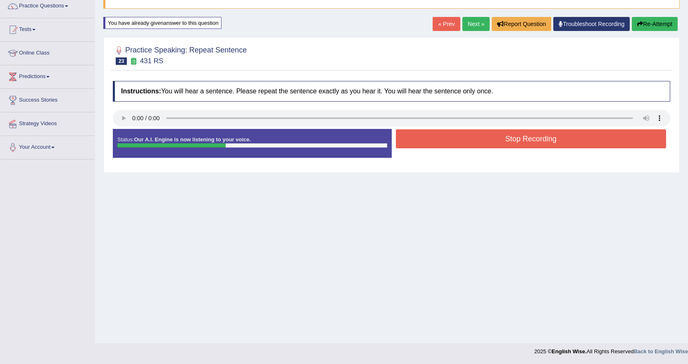
click at [488, 140] on button "Stop Recording" at bounding box center [531, 138] width 271 height 19
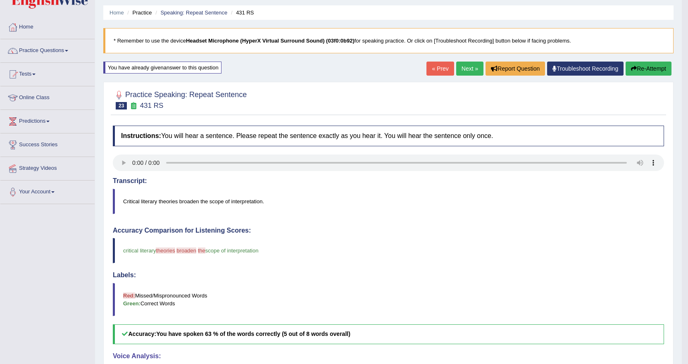
scroll to position [0, 0]
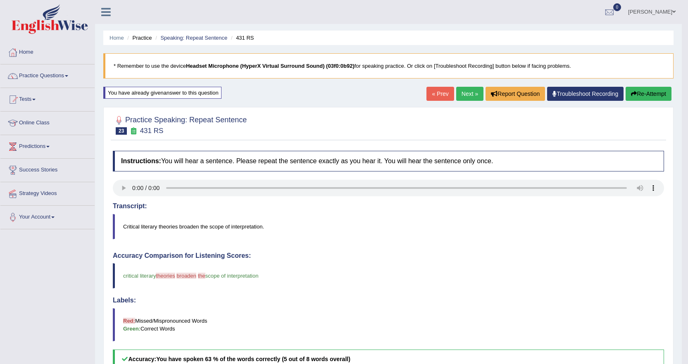
click at [462, 89] on link "Next »" at bounding box center [469, 94] width 27 height 14
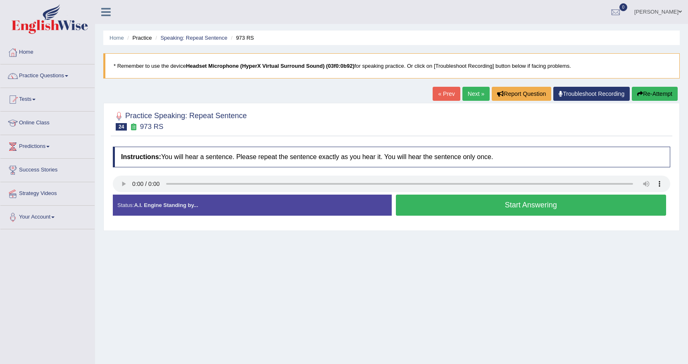
click at [509, 204] on button "Start Answering" at bounding box center [531, 205] width 271 height 21
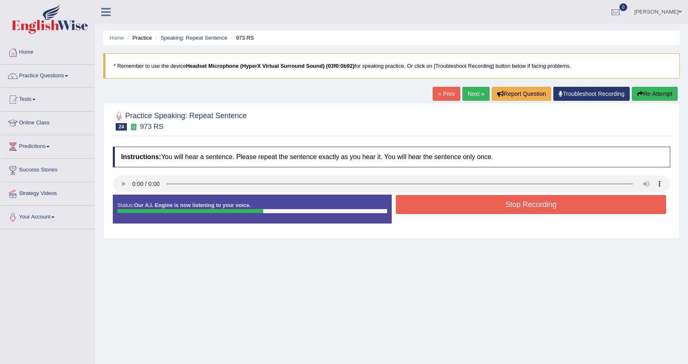
click at [659, 88] on button "Re-Attempt" at bounding box center [655, 94] width 46 height 14
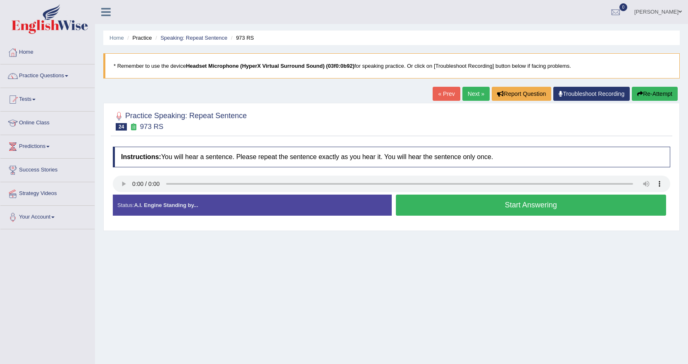
click at [426, 206] on button "Start Answering" at bounding box center [531, 205] width 271 height 21
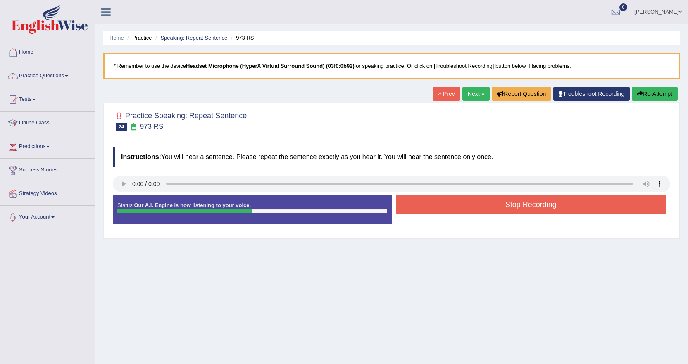
click at [456, 203] on button "Stop Recording" at bounding box center [531, 204] width 271 height 19
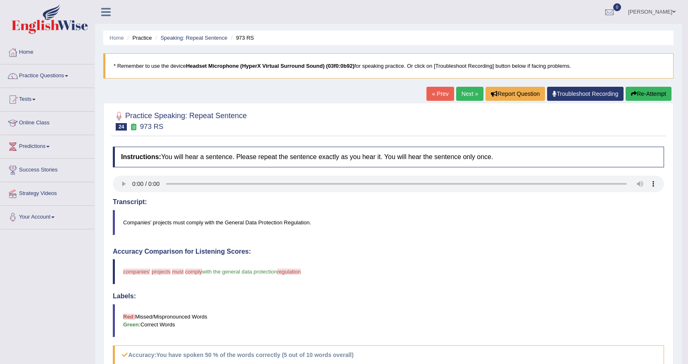
click at [466, 93] on link "Next »" at bounding box center [469, 94] width 27 height 14
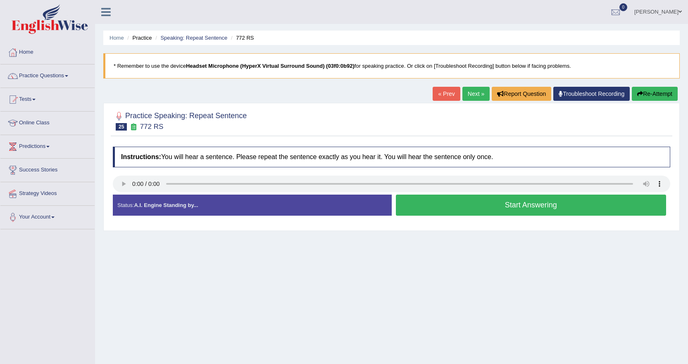
click at [433, 202] on button "Start Answering" at bounding box center [531, 205] width 271 height 21
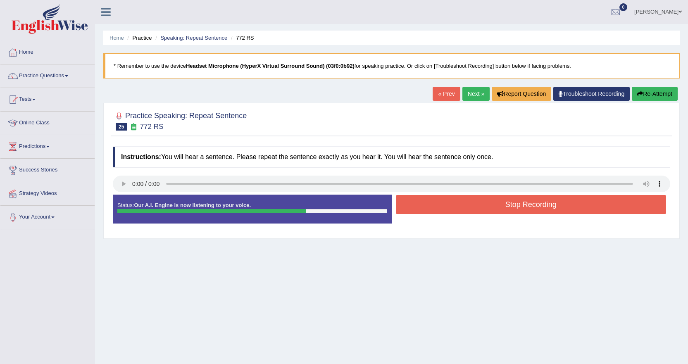
click at [649, 92] on button "Re-Attempt" at bounding box center [655, 94] width 46 height 14
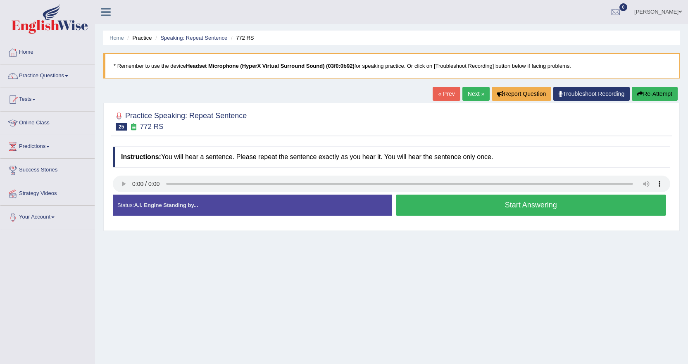
click at [456, 207] on button "Start Answering" at bounding box center [531, 205] width 271 height 21
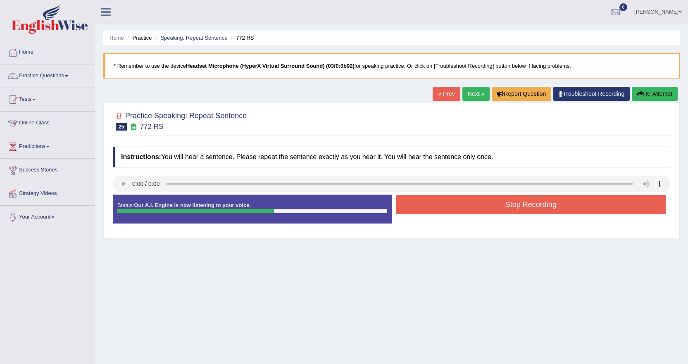
click at [462, 207] on button "Stop Recording" at bounding box center [531, 204] width 271 height 19
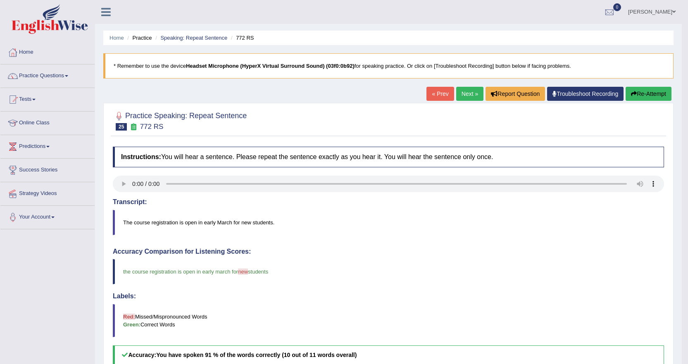
click at [465, 86] on div "Home Practice Speaking: Repeat Sentence 772 RS * Remember to use the device Hea…" at bounding box center [388, 269] width 587 height 538
click at [464, 94] on link "Next »" at bounding box center [469, 94] width 27 height 14
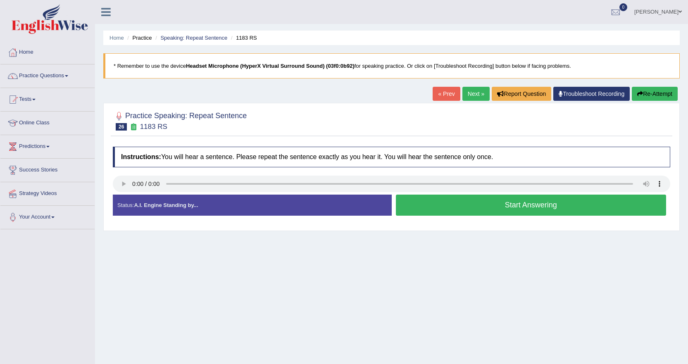
click at [444, 203] on button "Start Answering" at bounding box center [531, 205] width 271 height 21
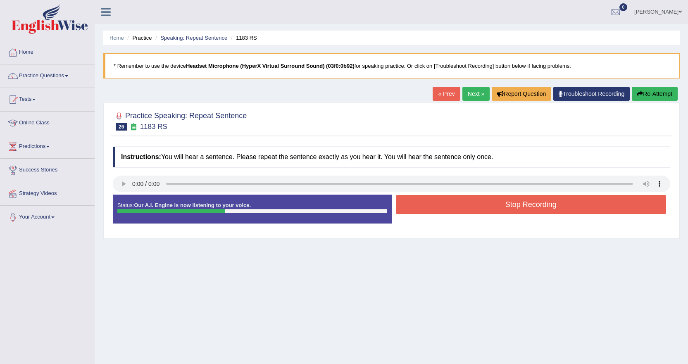
click at [433, 202] on button "Stop Recording" at bounding box center [531, 204] width 271 height 19
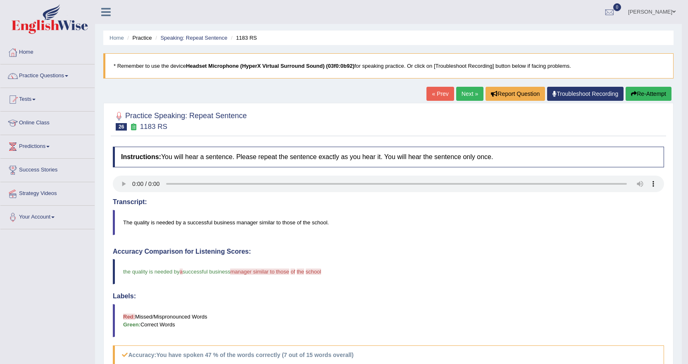
click at [471, 96] on link "Next »" at bounding box center [469, 94] width 27 height 14
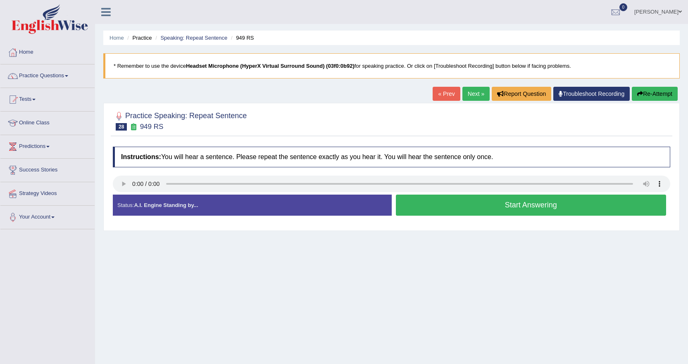
click at [446, 208] on button "Start Answering" at bounding box center [531, 205] width 271 height 21
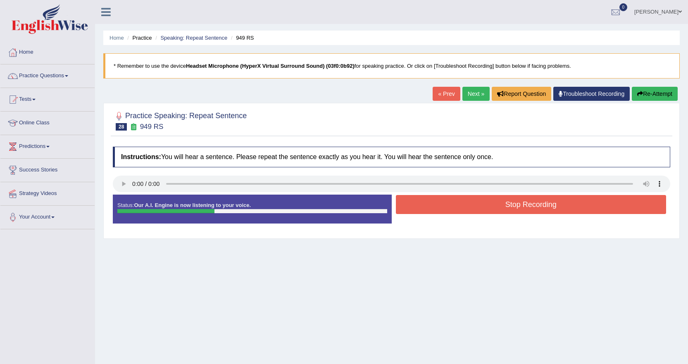
click at [448, 205] on button "Stop Recording" at bounding box center [531, 204] width 271 height 19
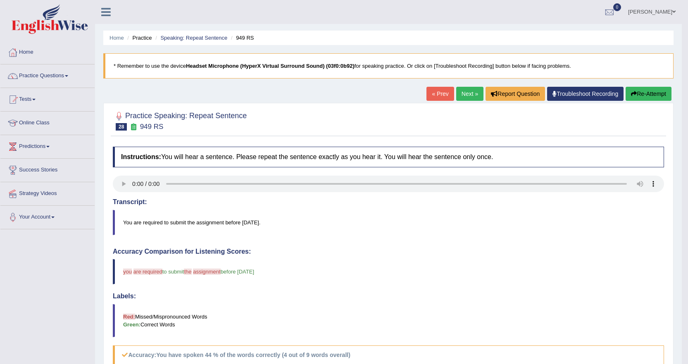
click at [464, 94] on link "Next »" at bounding box center [469, 94] width 27 height 14
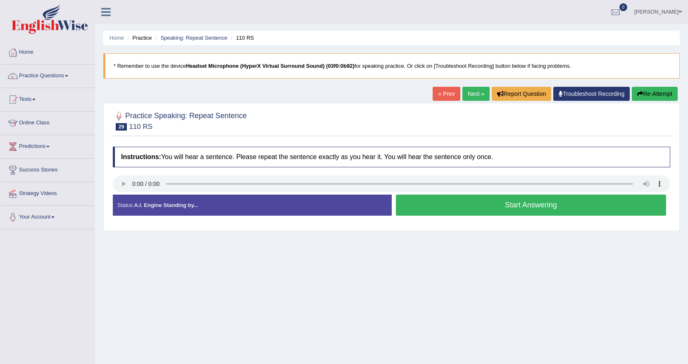
click at [418, 206] on button "Start Answering" at bounding box center [531, 205] width 271 height 21
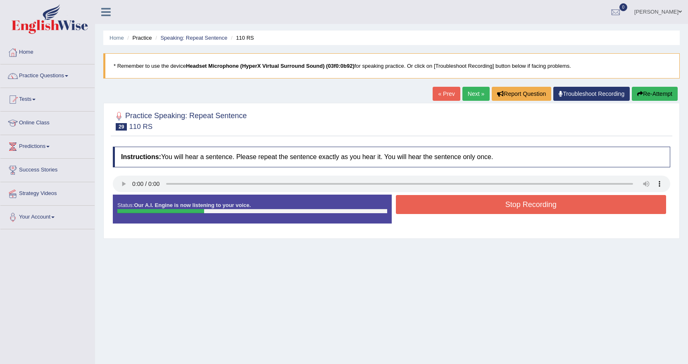
click at [418, 206] on button "Stop Recording" at bounding box center [531, 204] width 271 height 19
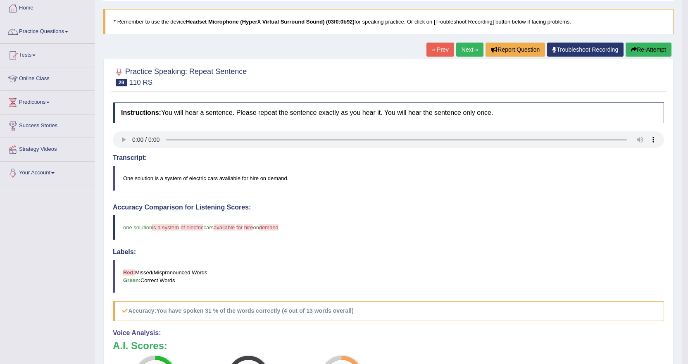
scroll to position [41, 0]
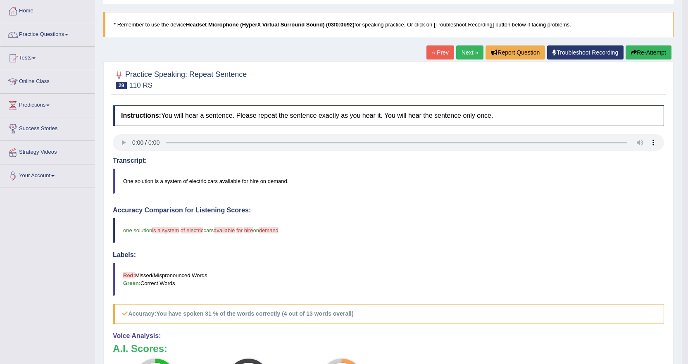
click at [469, 56] on link "Next »" at bounding box center [469, 52] width 27 height 14
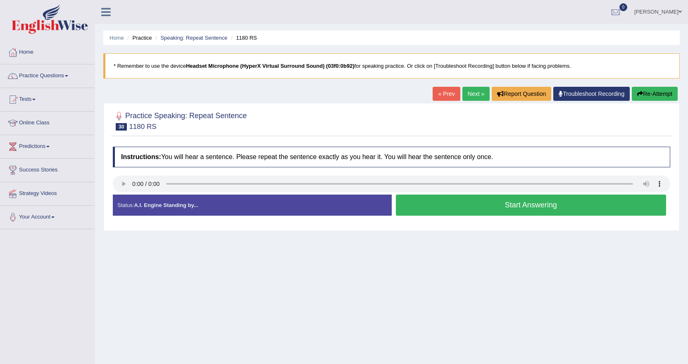
click at [493, 204] on button "Start Answering" at bounding box center [531, 205] width 271 height 21
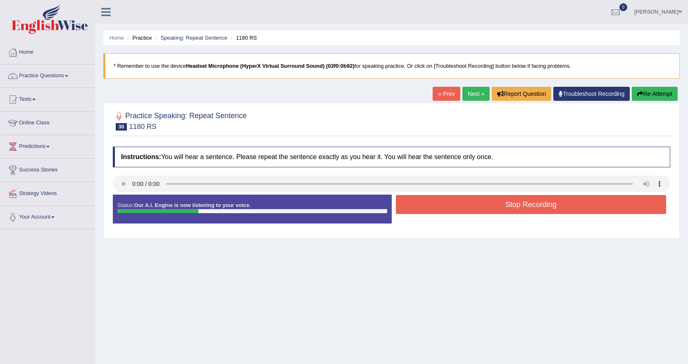
click at [525, 205] on button "Stop Recording" at bounding box center [531, 204] width 271 height 19
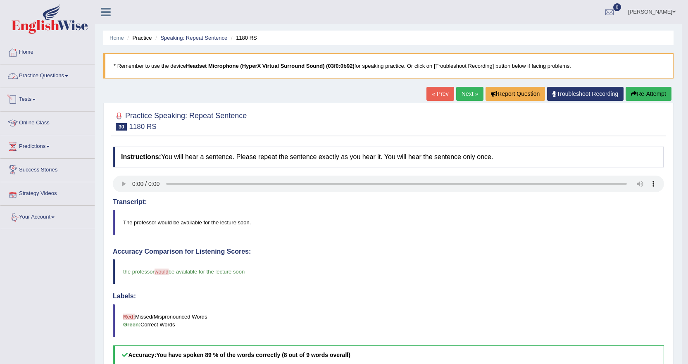
click at [70, 75] on link "Practice Questions" at bounding box center [47, 74] width 94 height 21
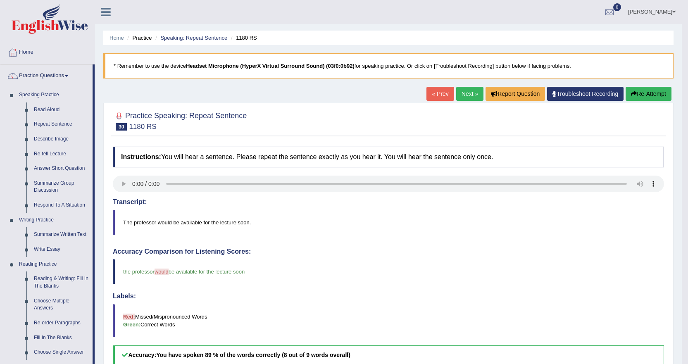
click at [464, 91] on link "Next »" at bounding box center [469, 94] width 27 height 14
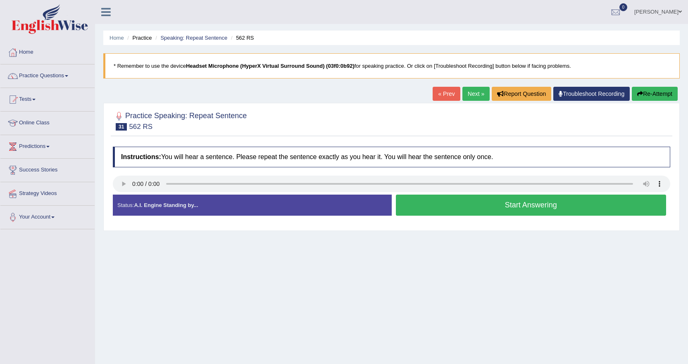
click at [464, 203] on button "Start Answering" at bounding box center [531, 205] width 271 height 21
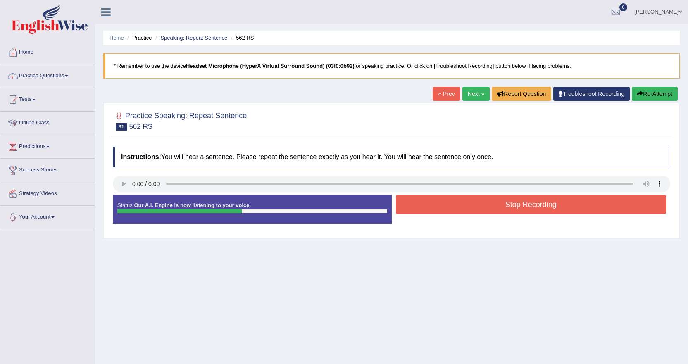
click at [474, 201] on button "Stop Recording" at bounding box center [531, 204] width 271 height 19
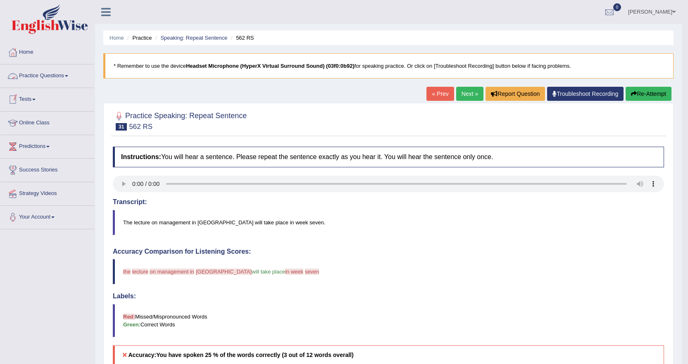
click at [65, 74] on link "Practice Questions" at bounding box center [47, 74] width 94 height 21
